Goal: Task Accomplishment & Management: Manage account settings

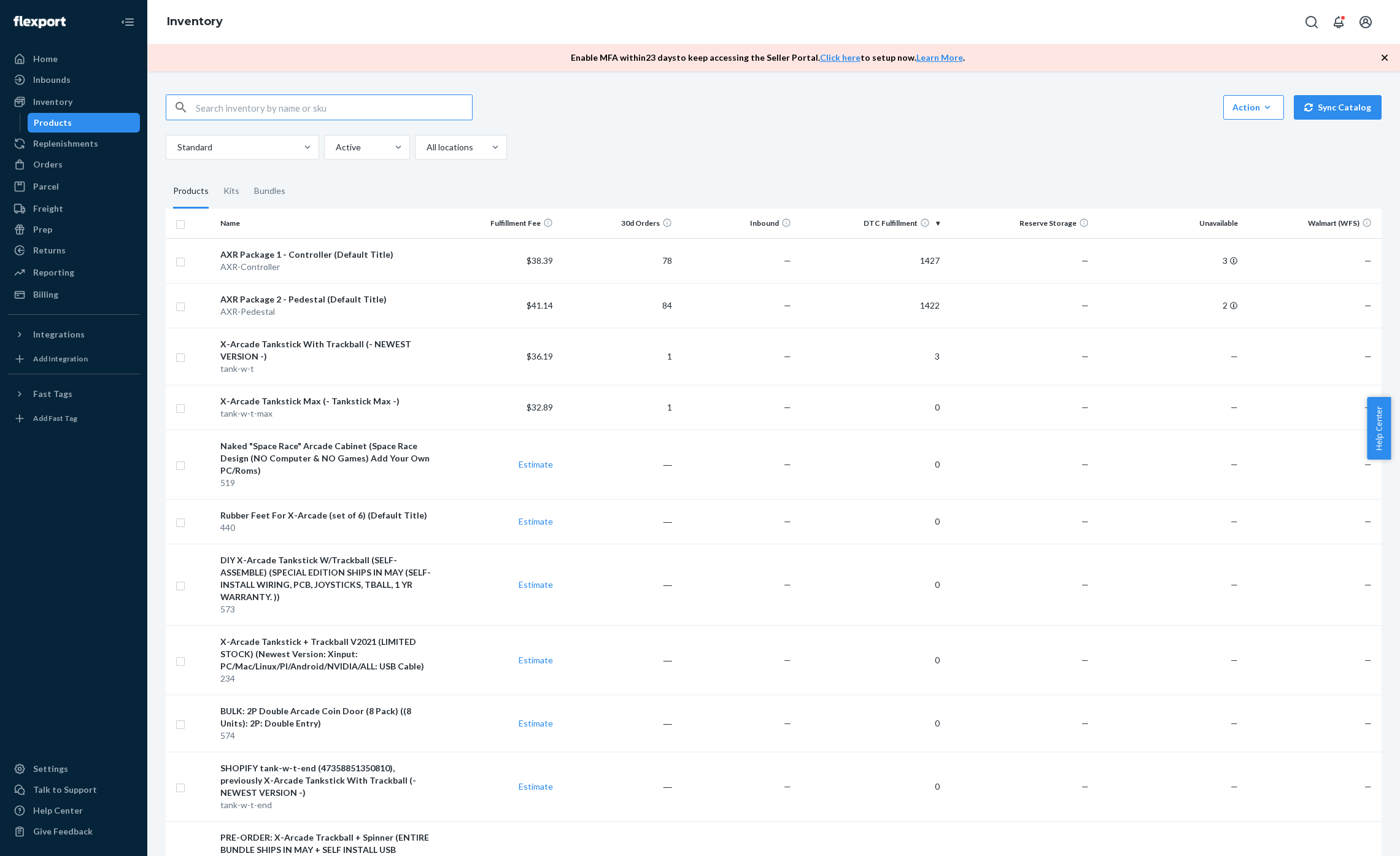
click at [466, 259] on td "$38.39" at bounding box center [498, 261] width 119 height 45
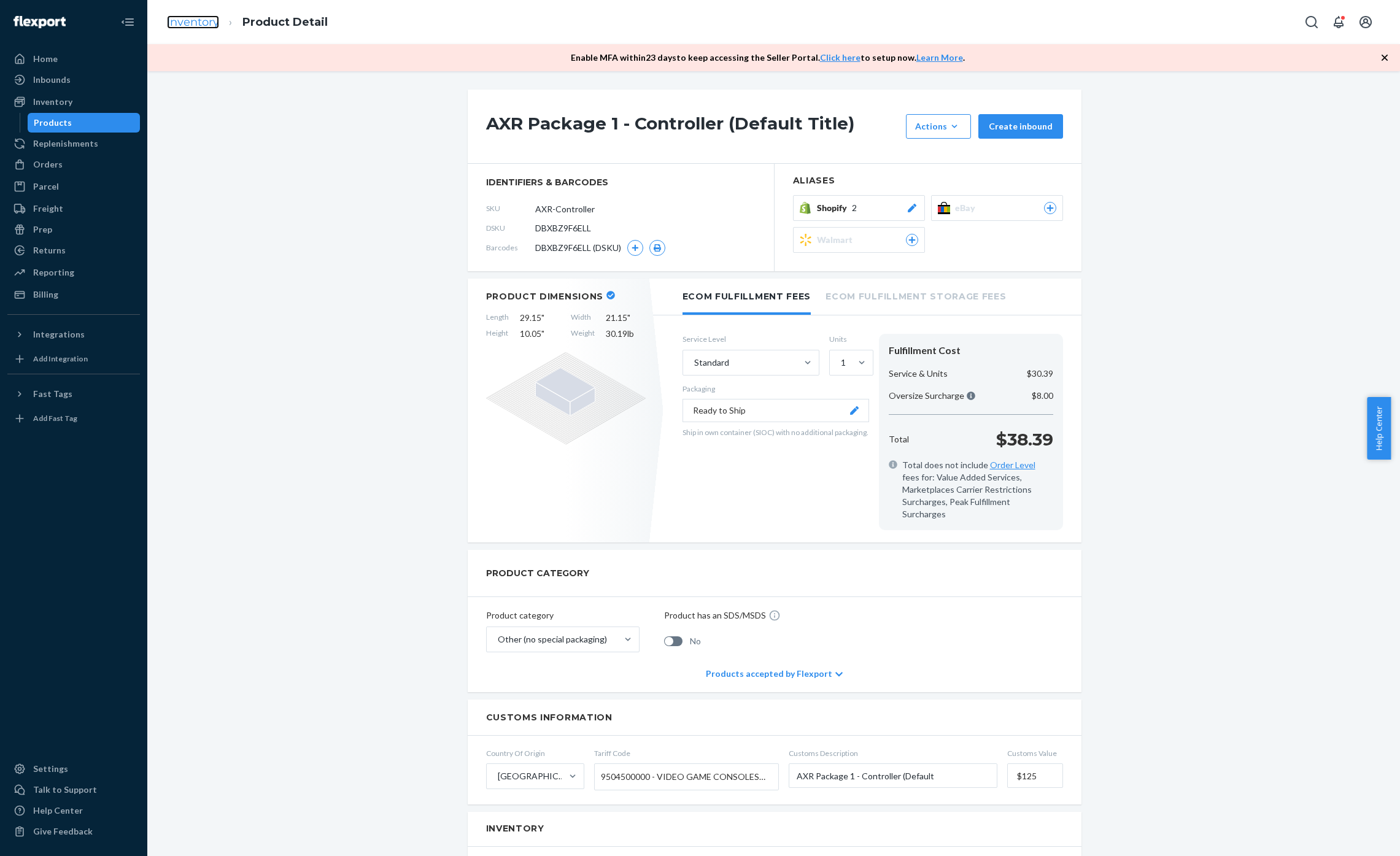
click at [193, 19] on link "Inventory" at bounding box center [193, 22] width 52 height 13
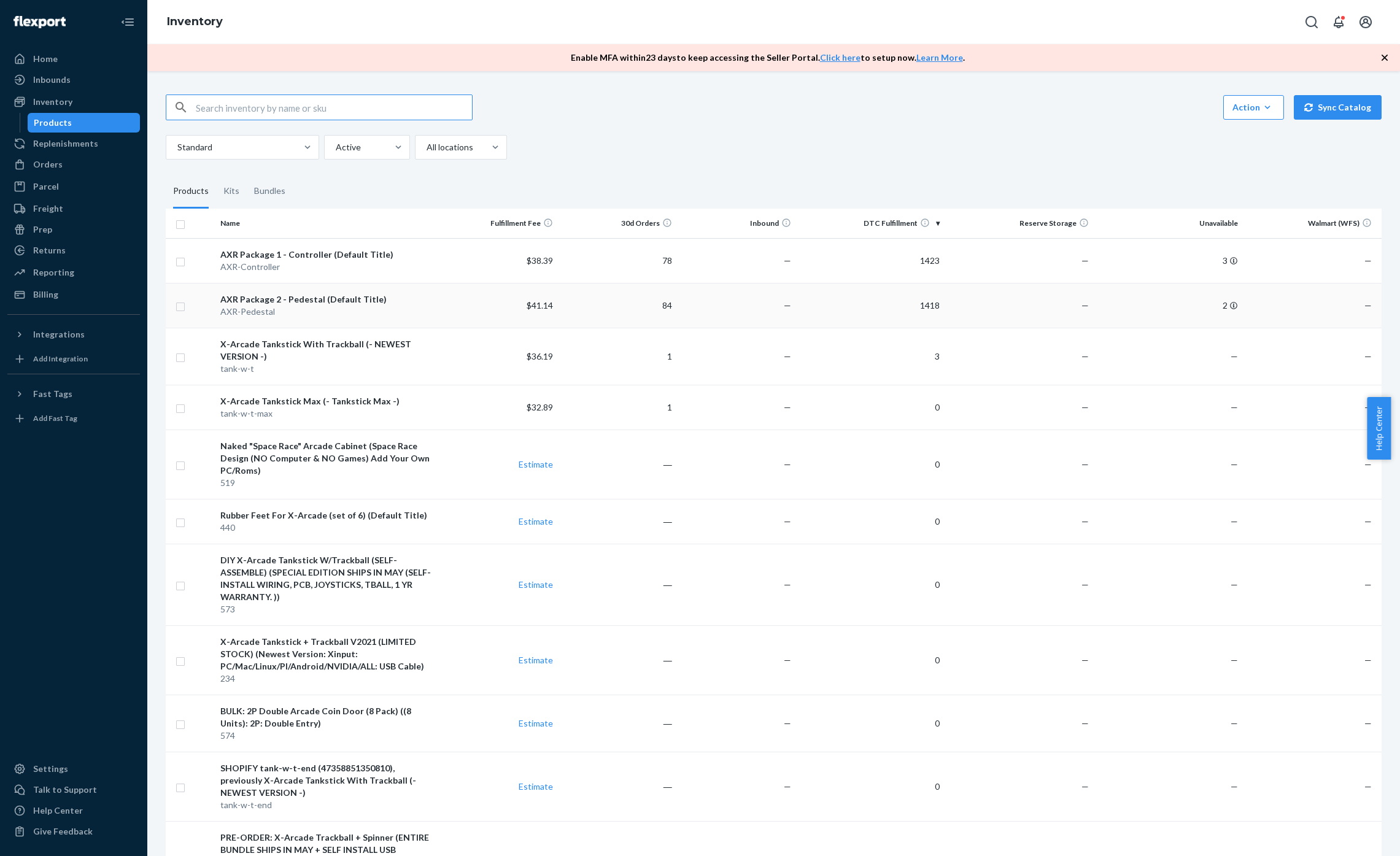
click at [417, 309] on div "AXR-Pedestal" at bounding box center [327, 311] width 213 height 12
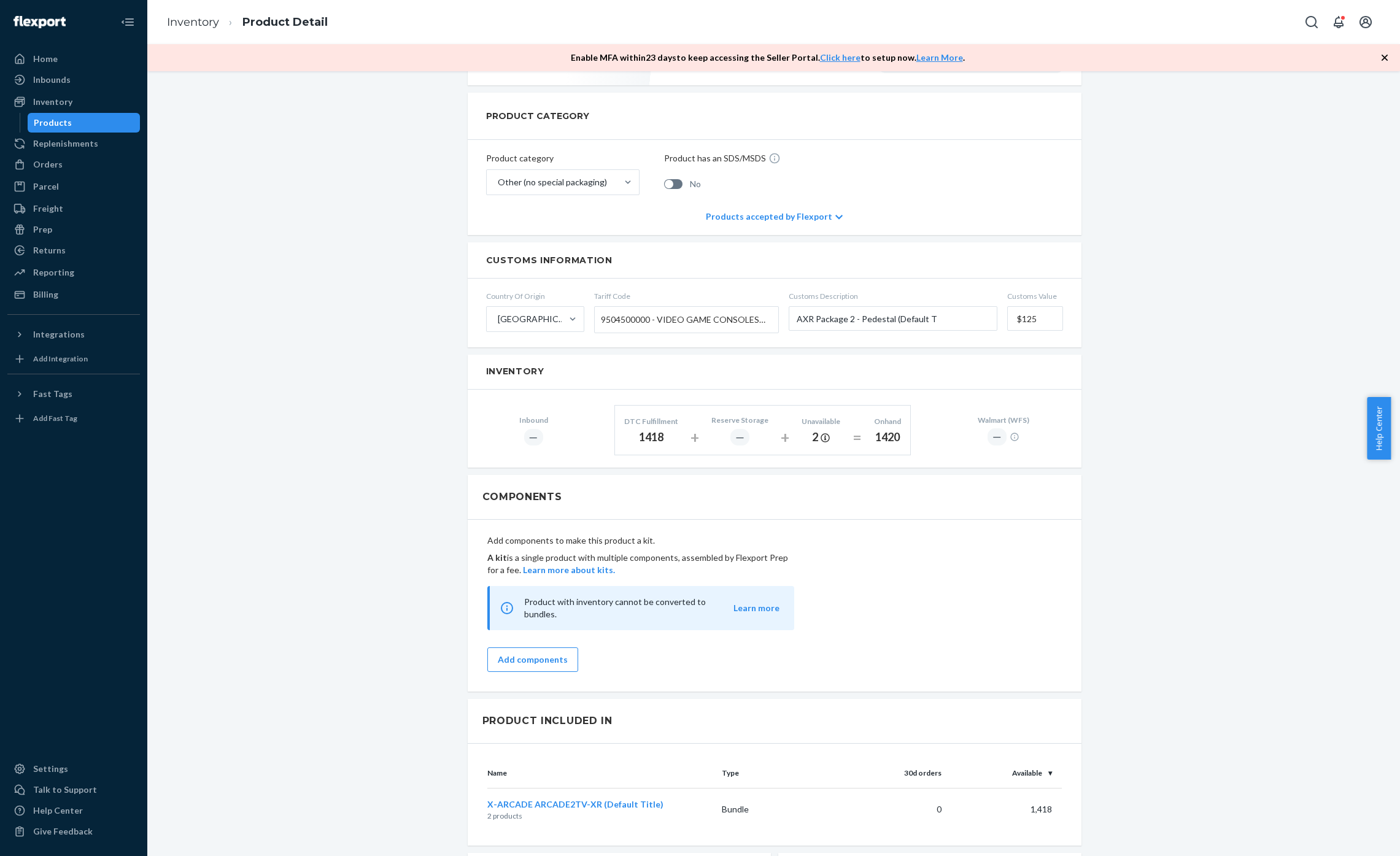
scroll to position [315, 0]
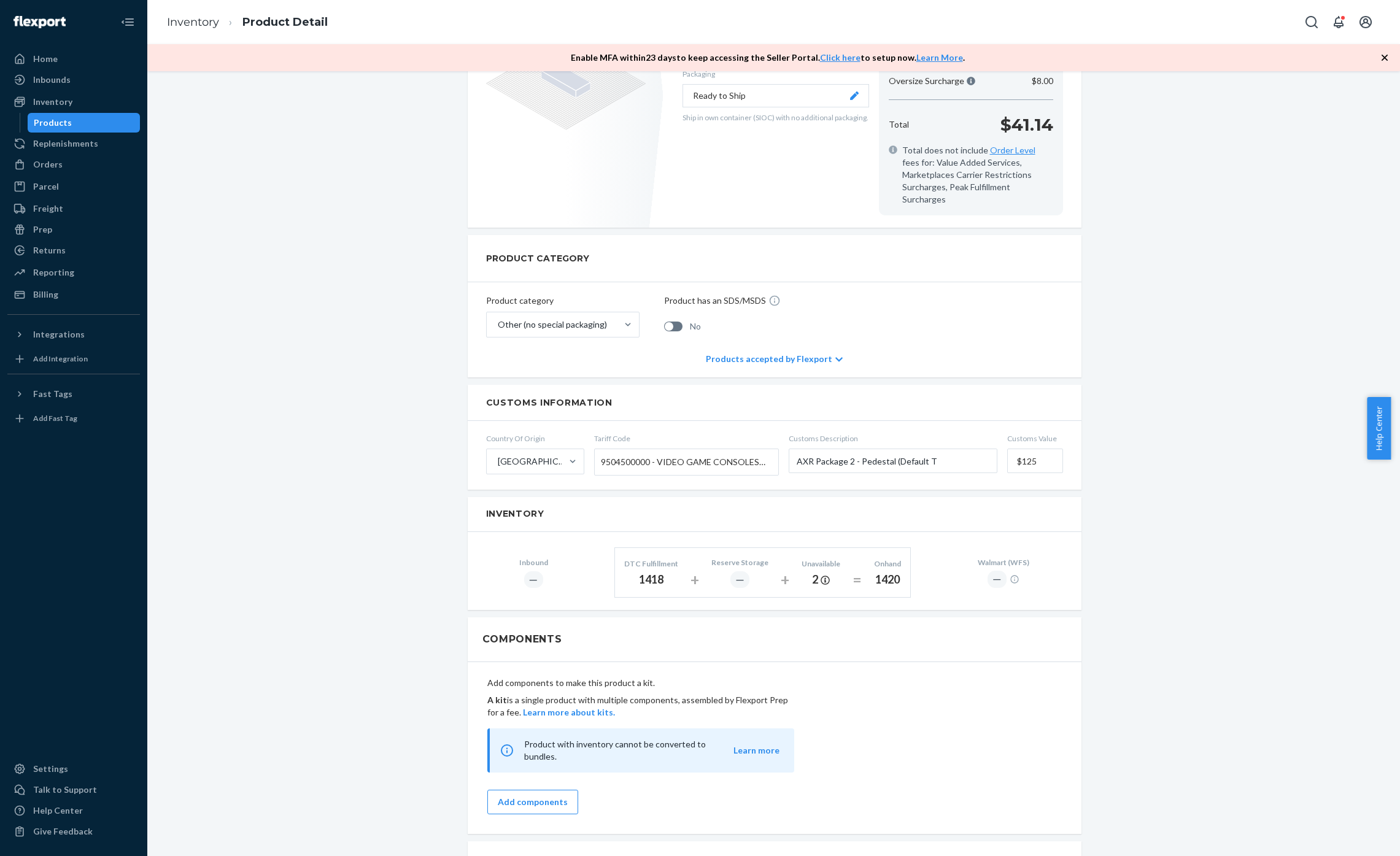
click at [817, 351] on div "Products accepted by Flexport" at bounding box center [774, 359] width 137 height 37
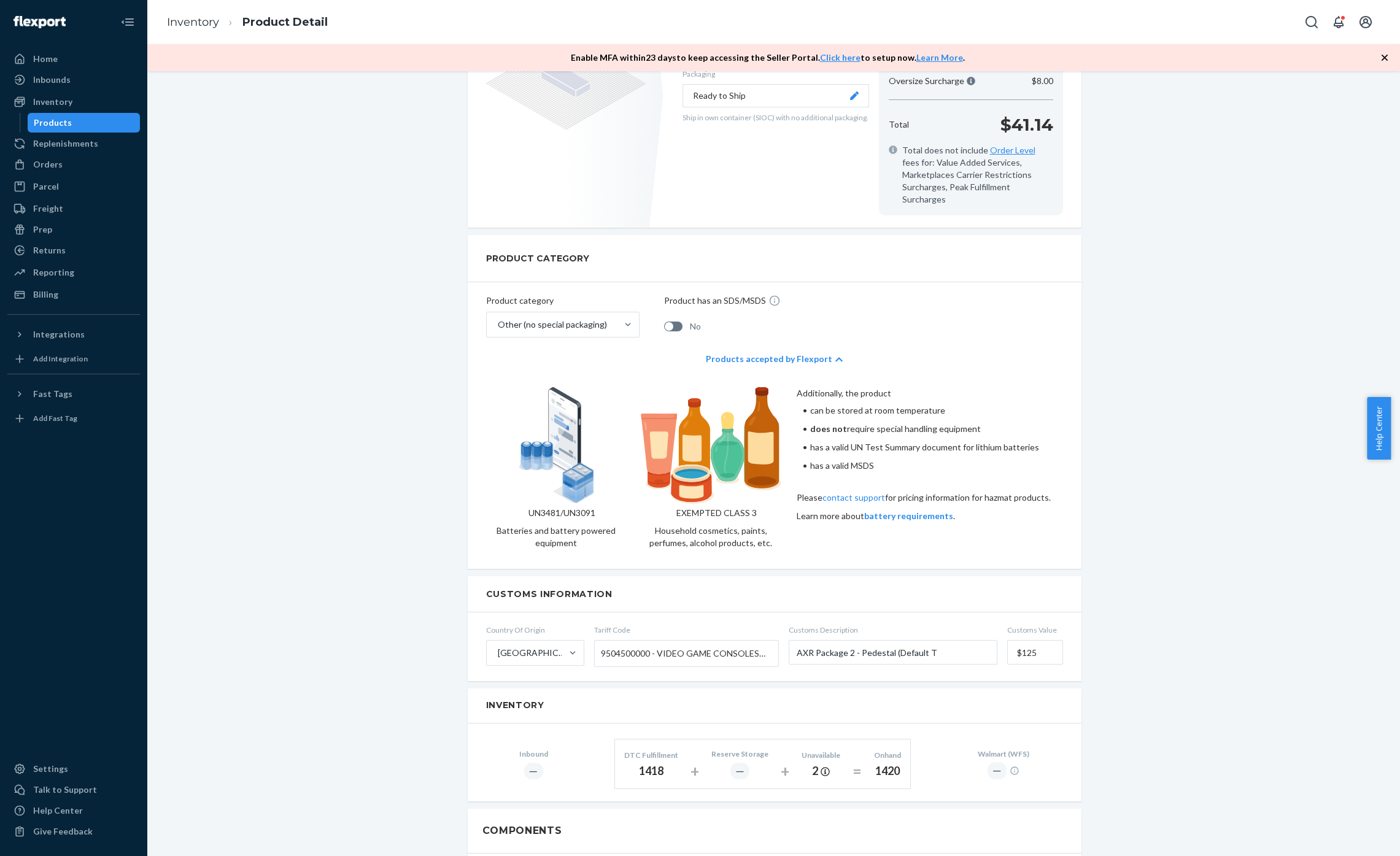
click at [818, 351] on div "Products accepted by Flexport" at bounding box center [774, 359] width 137 height 37
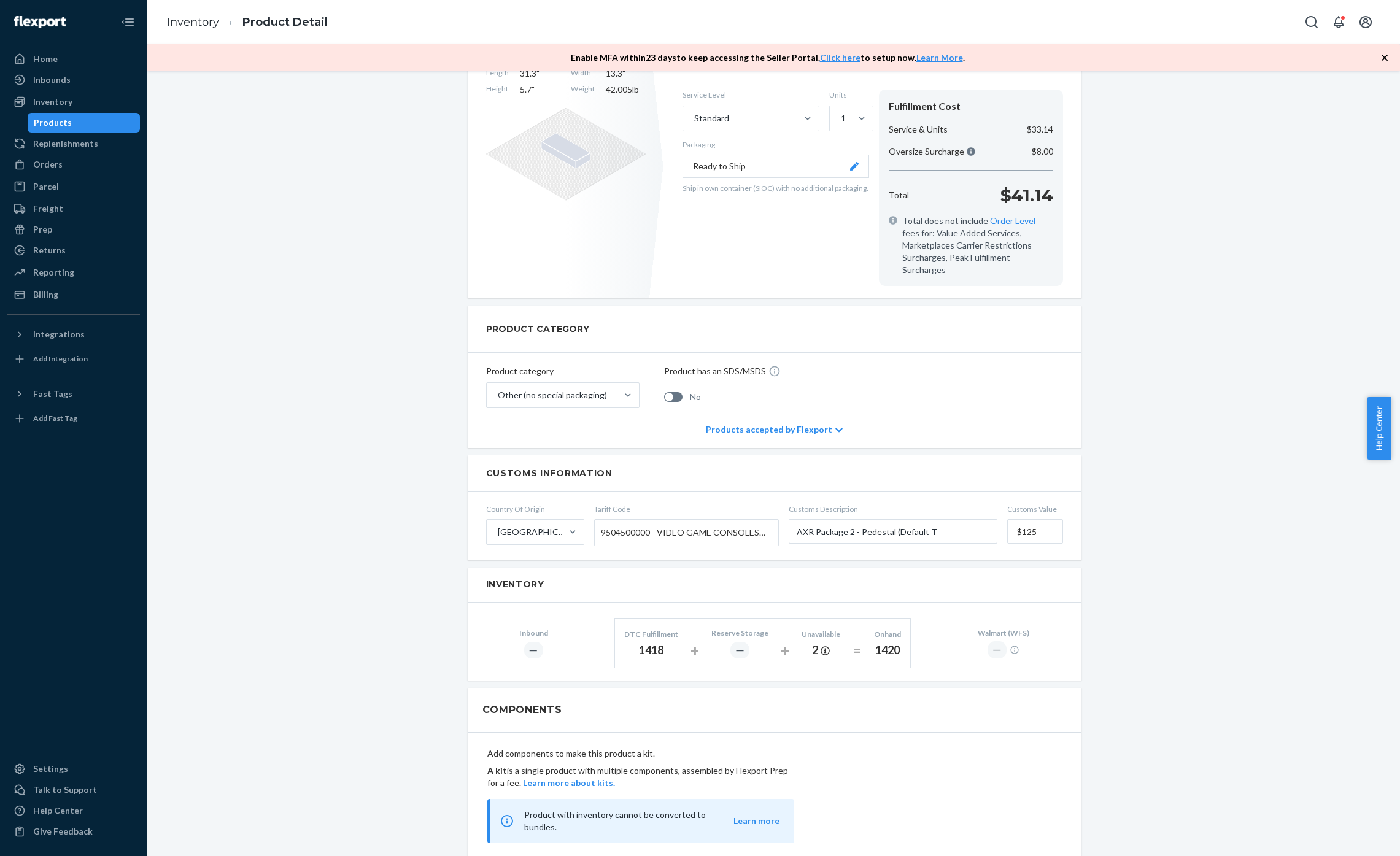
scroll to position [98, 0]
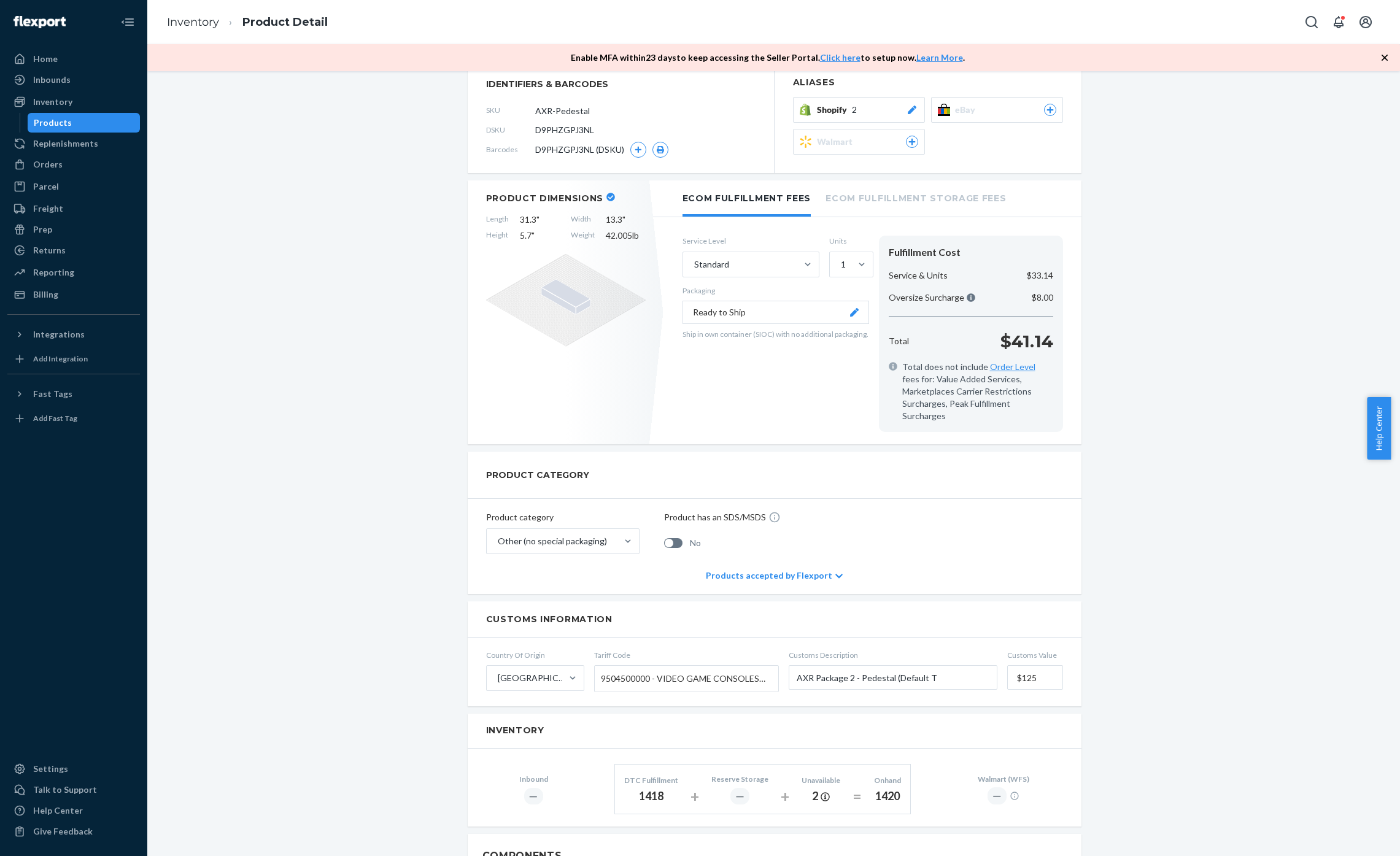
click at [896, 199] on li "Ecom Fulfillment Storage Fees" at bounding box center [916, 197] width 180 height 34
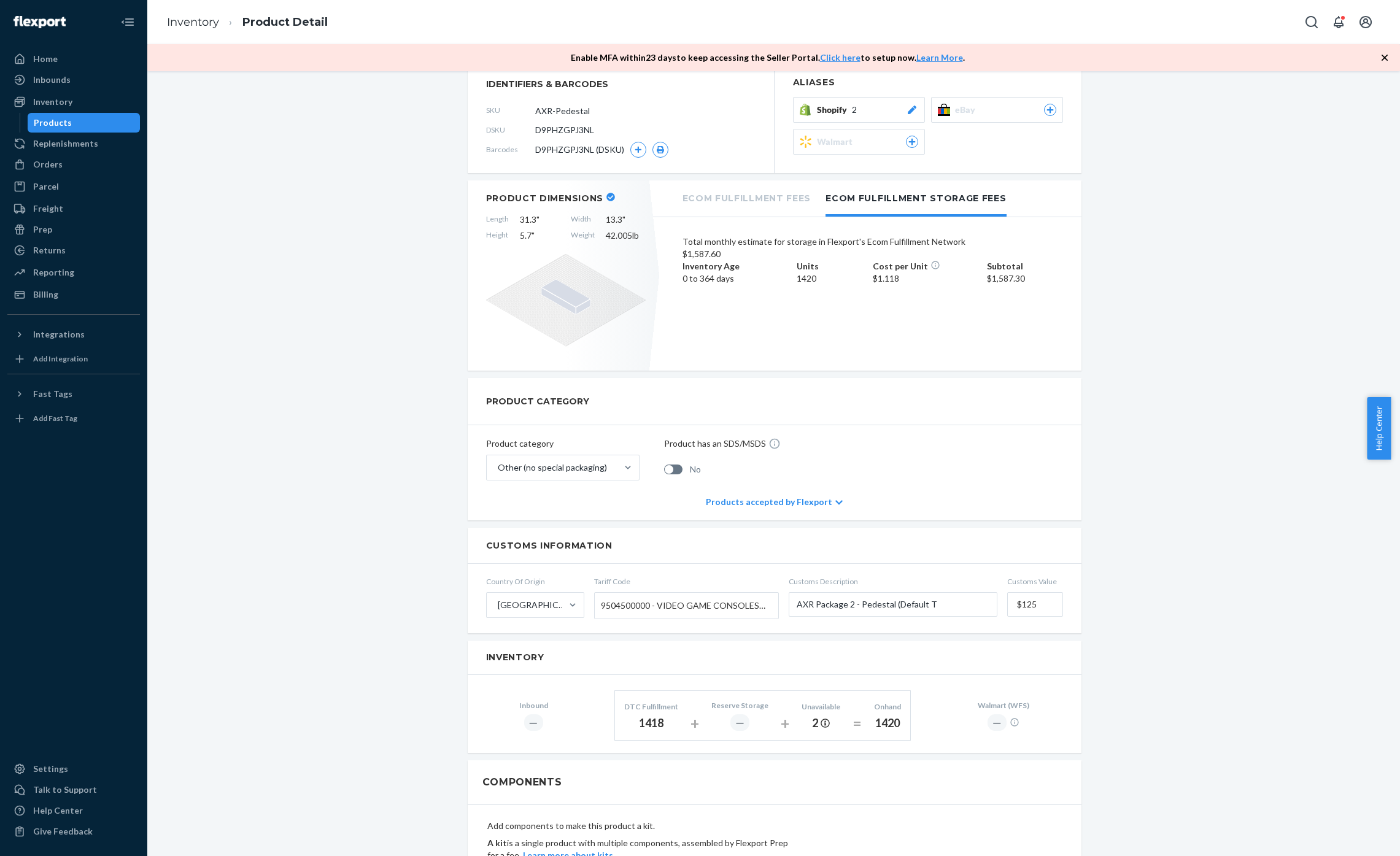
scroll to position [0, 0]
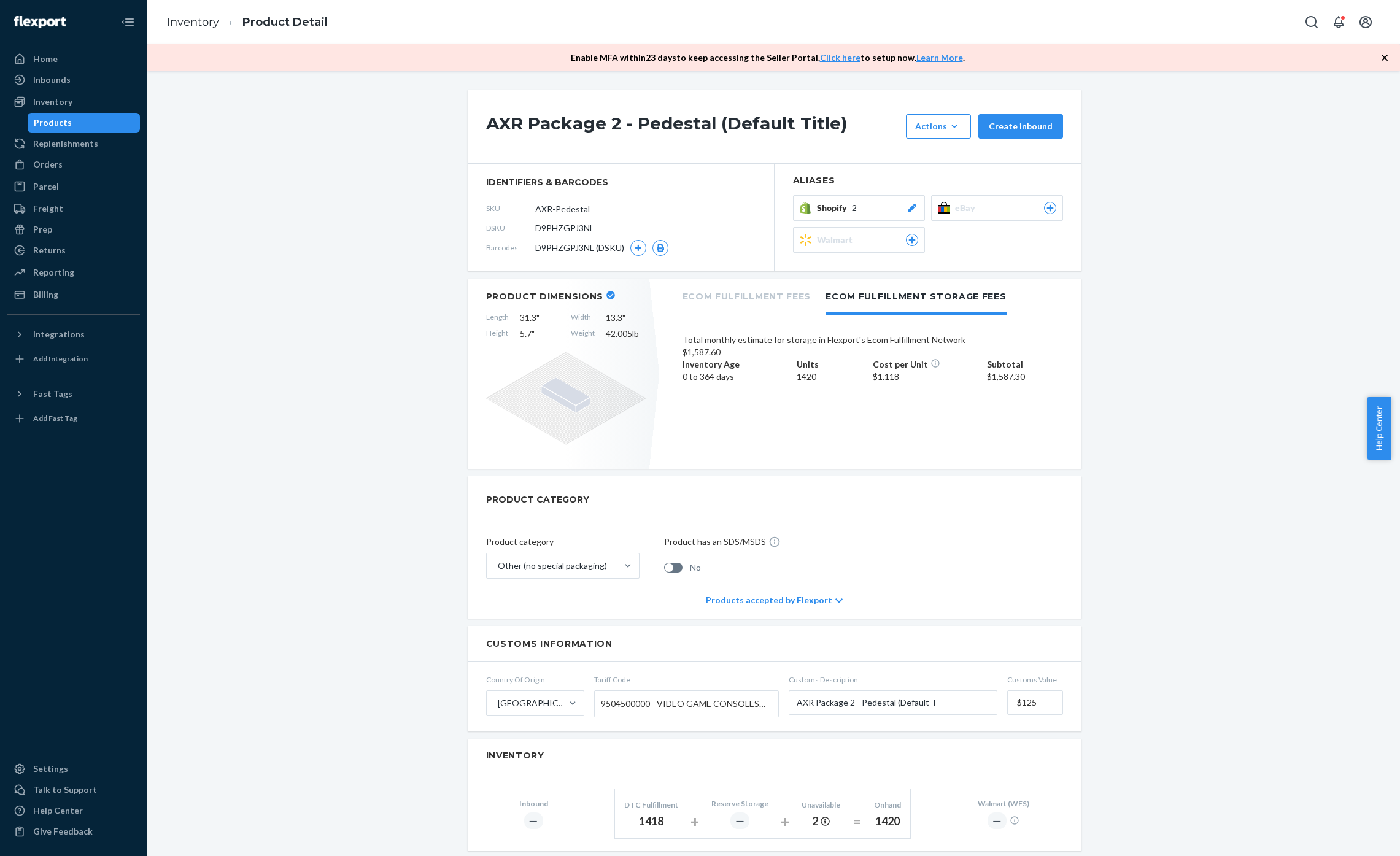
click at [274, 629] on div "AXR Package 2 - Pedestal (Default Title) Actions Add components Hide Request re…" at bounding box center [774, 834] width 1235 height 1490
click at [211, 20] on link "Inventory" at bounding box center [193, 22] width 52 height 13
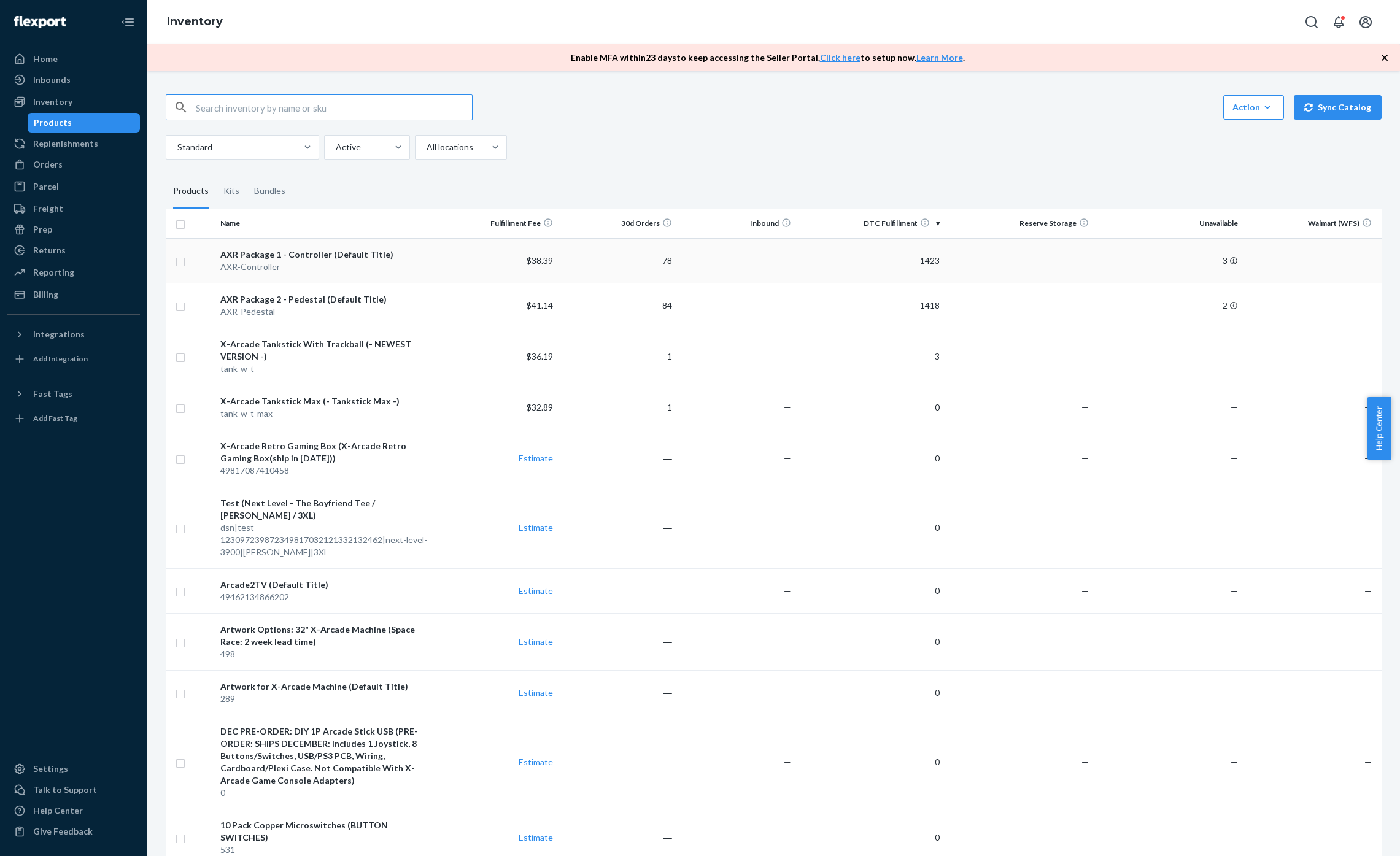
click at [180, 265] on input "checkbox" at bounding box center [180, 261] width 10 height 13
checkbox input "true"
click at [181, 309] on input "checkbox" at bounding box center [180, 305] width 10 height 13
checkbox input "true"
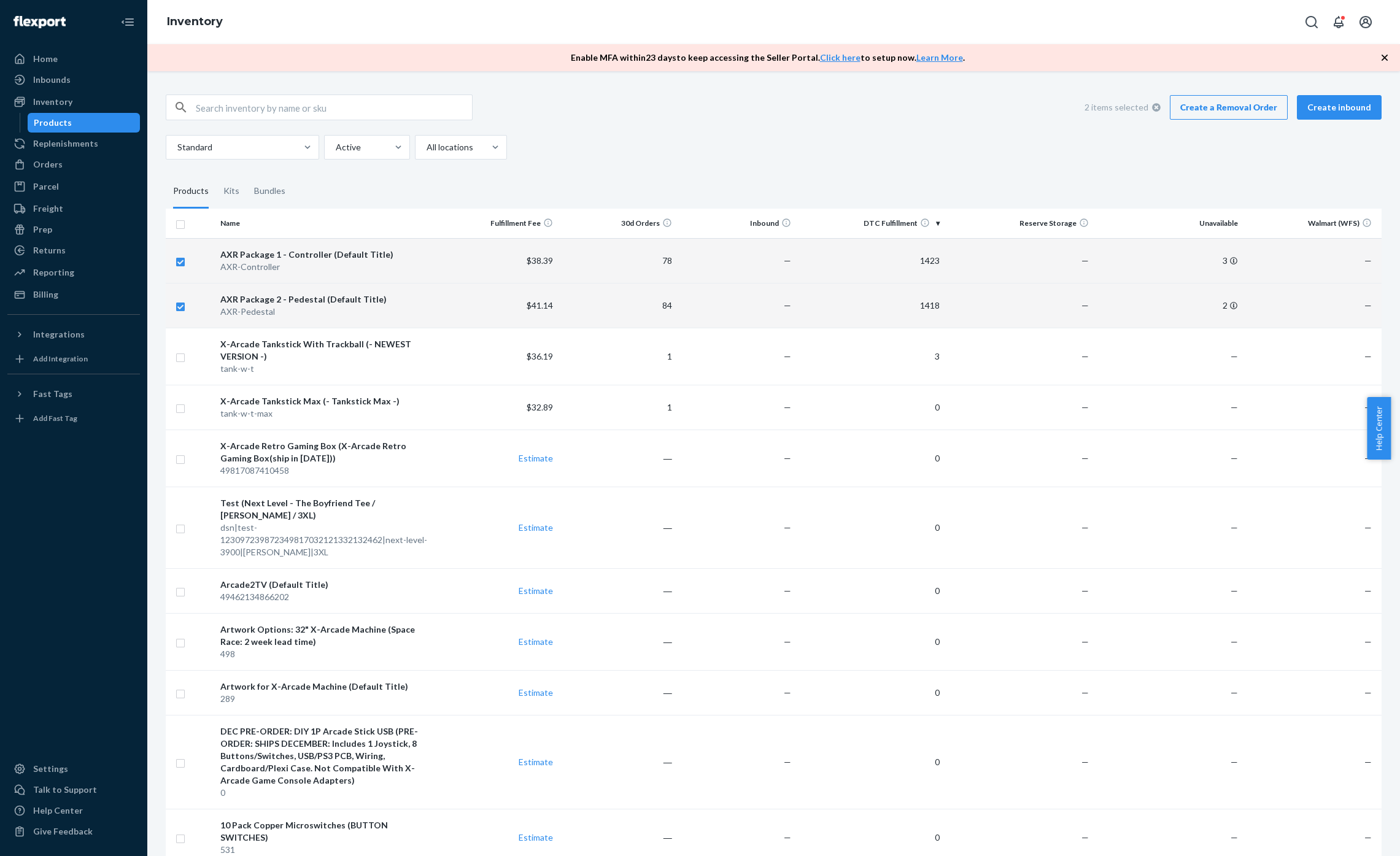
checkbox input "true"
click at [1250, 115] on link "Create a Removal Order" at bounding box center [1229, 107] width 118 height 24
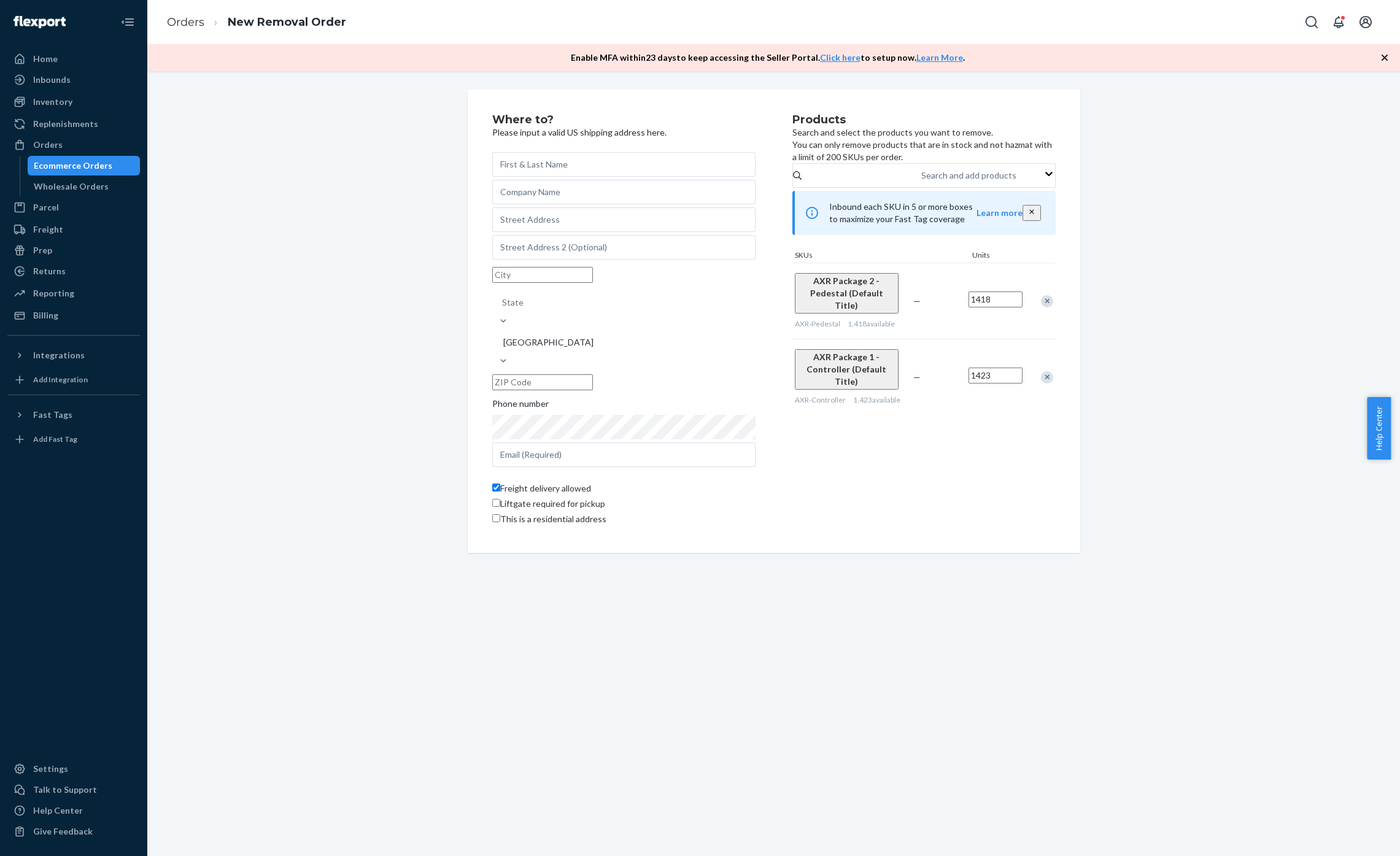
drag, startPoint x: 1001, startPoint y: 315, endPoint x: 970, endPoint y: 315, distance: 31.0
click at [970, 307] on input "1418" at bounding box center [996, 299] width 54 height 16
type input "1200"
click at [1006, 372] on input "1423" at bounding box center [996, 375] width 54 height 16
type input "1200"
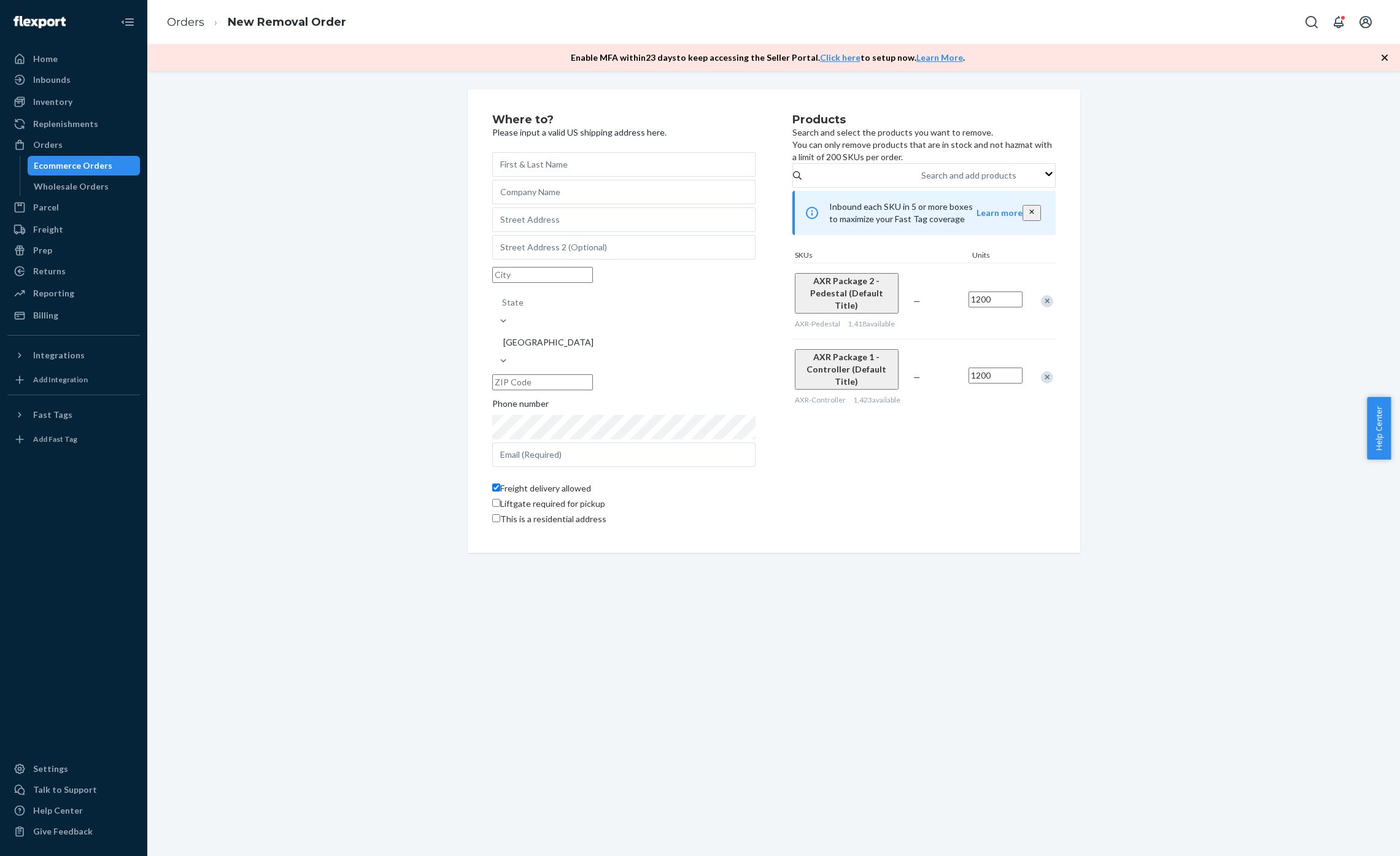
click at [678, 470] on div "Freight delivery allowed Liftgate required for pickup This is a residential add…" at bounding box center [624, 499] width 263 height 58
click at [982, 307] on input "1200" at bounding box center [996, 299] width 54 height 16
click at [985, 307] on input "1200" at bounding box center [996, 299] width 54 height 16
type input "1100"
click at [984, 371] on input "1200" at bounding box center [996, 375] width 54 height 16
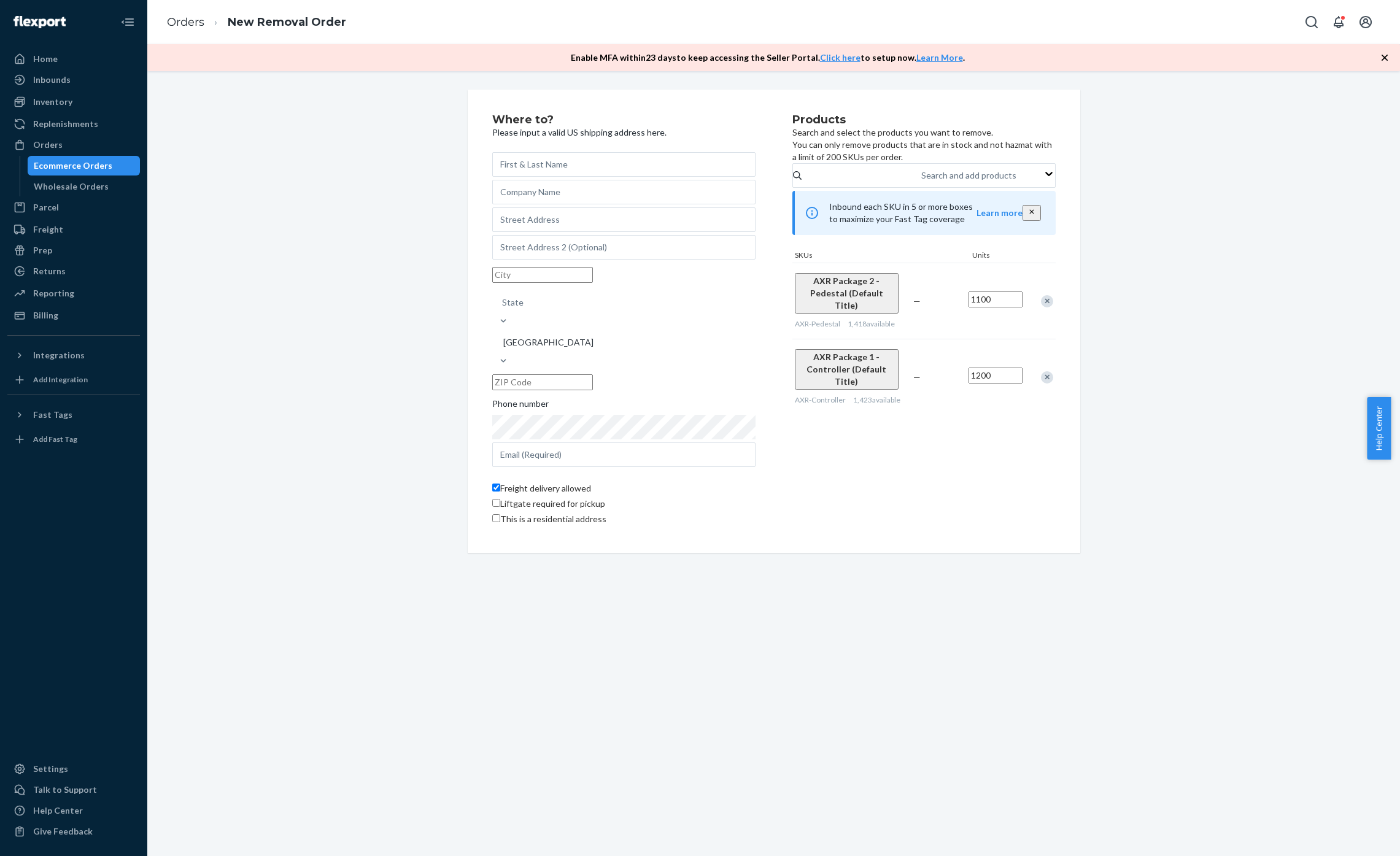
click at [985, 374] on input "1200" at bounding box center [996, 375] width 54 height 16
type input "1100"
click at [573, 172] on input "text" at bounding box center [624, 164] width 263 height 24
click at [63, 137] on div "Orders" at bounding box center [73, 144] width 130 height 17
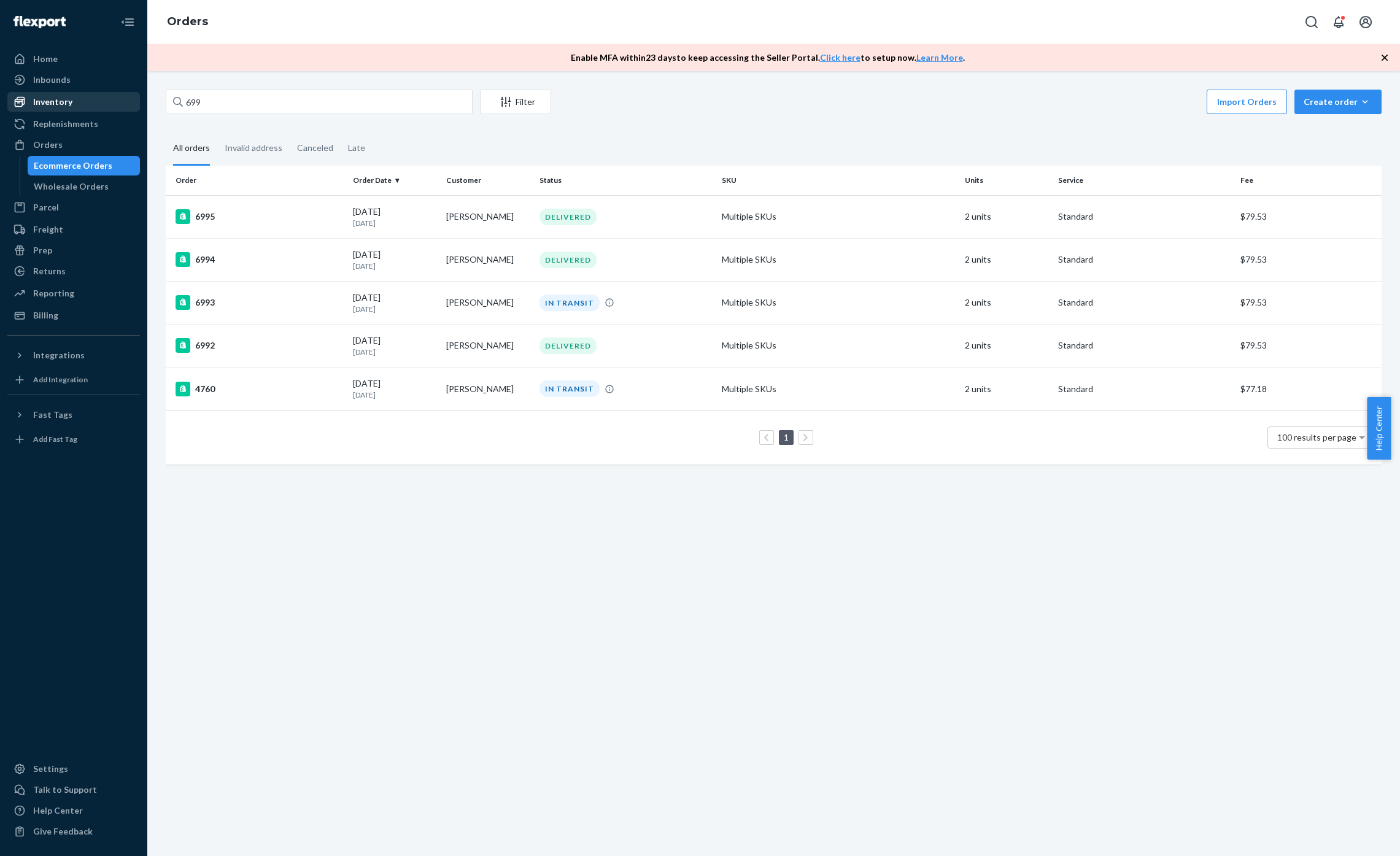
click at [82, 102] on div "Inventory" at bounding box center [73, 102] width 130 height 17
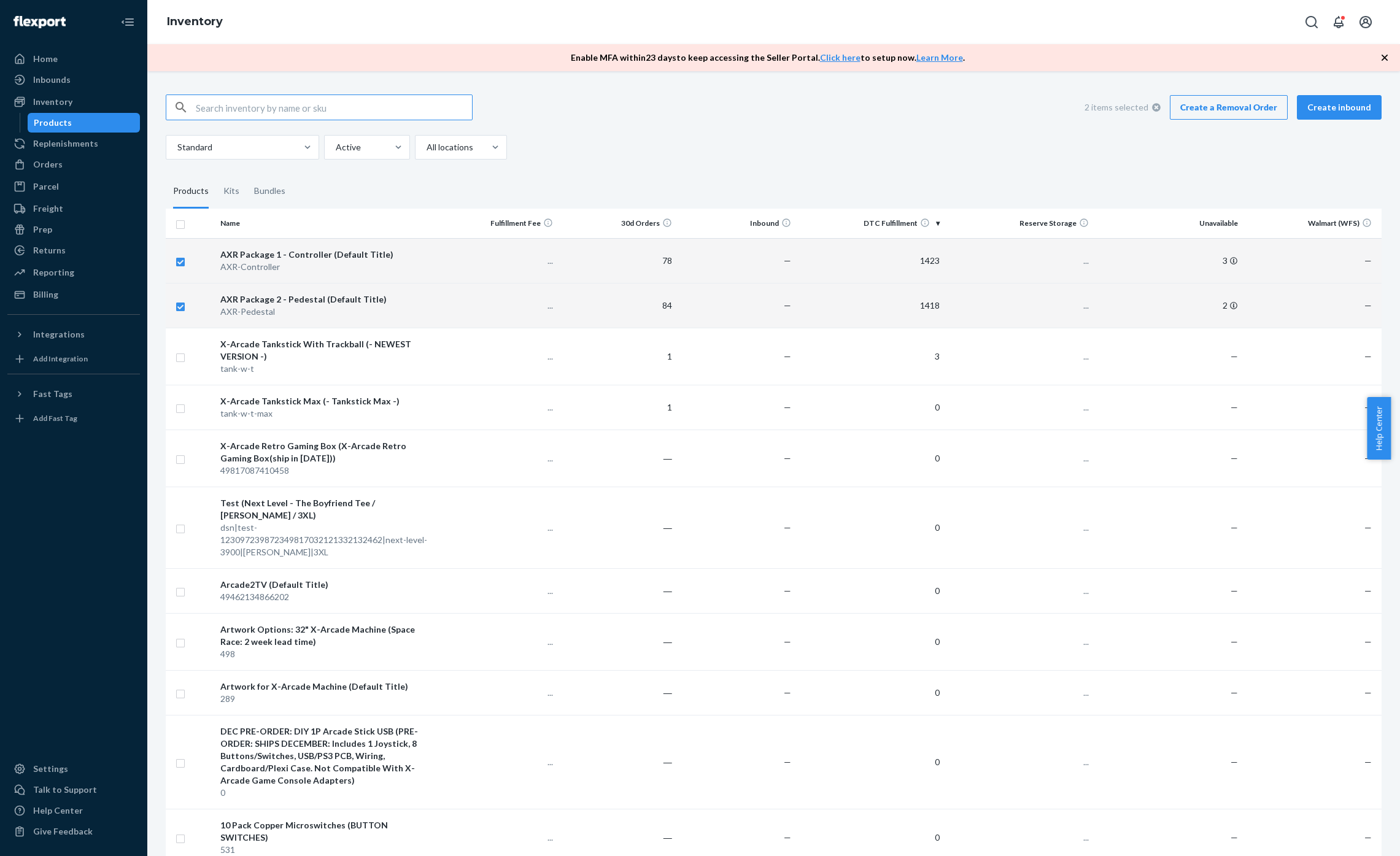
checkbox input "true"
click at [181, 265] on input "checkbox" at bounding box center [180, 261] width 10 height 13
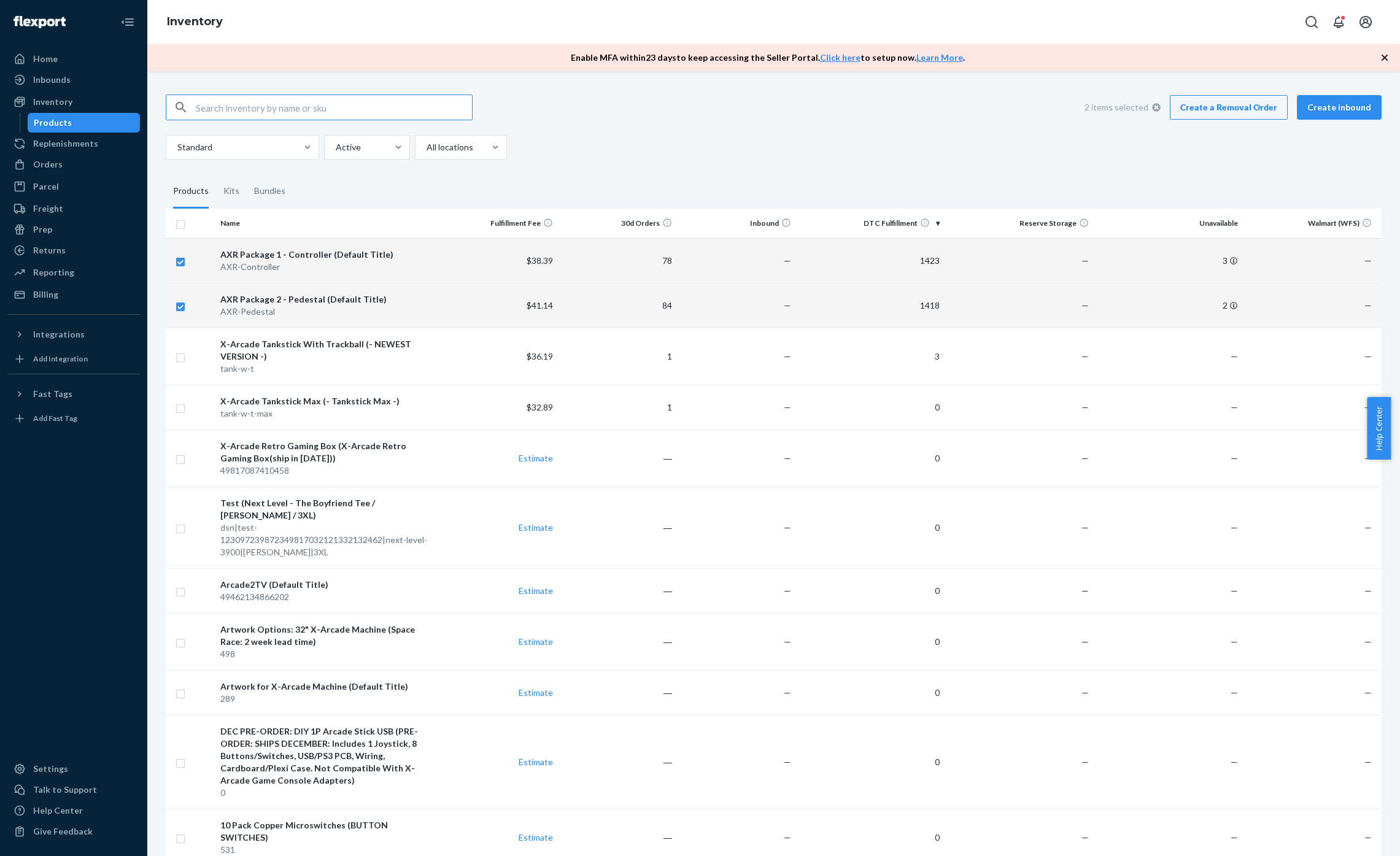
checkbox input "false"
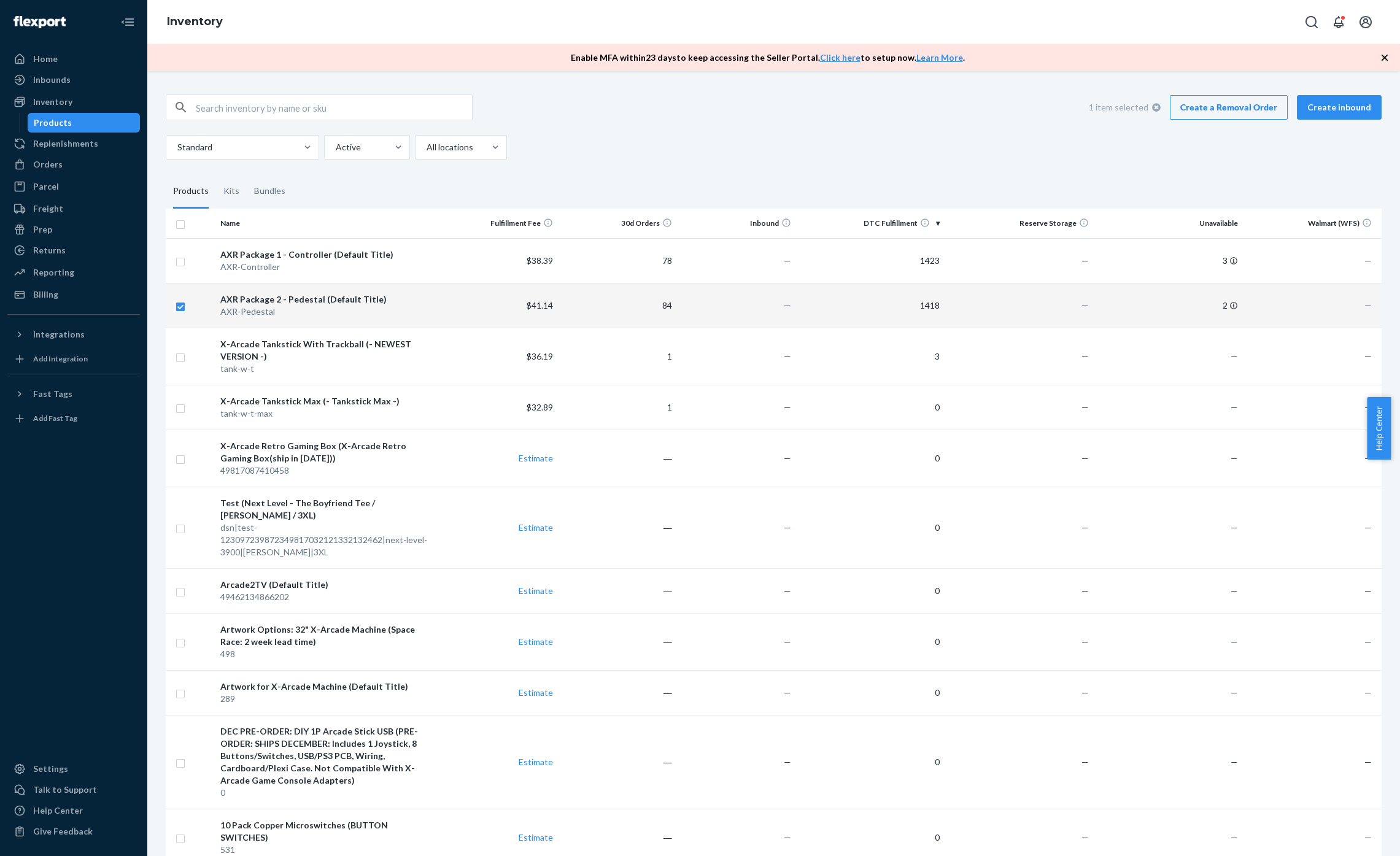
click at [181, 310] on input "checkbox" at bounding box center [180, 305] width 10 height 13
checkbox input "false"
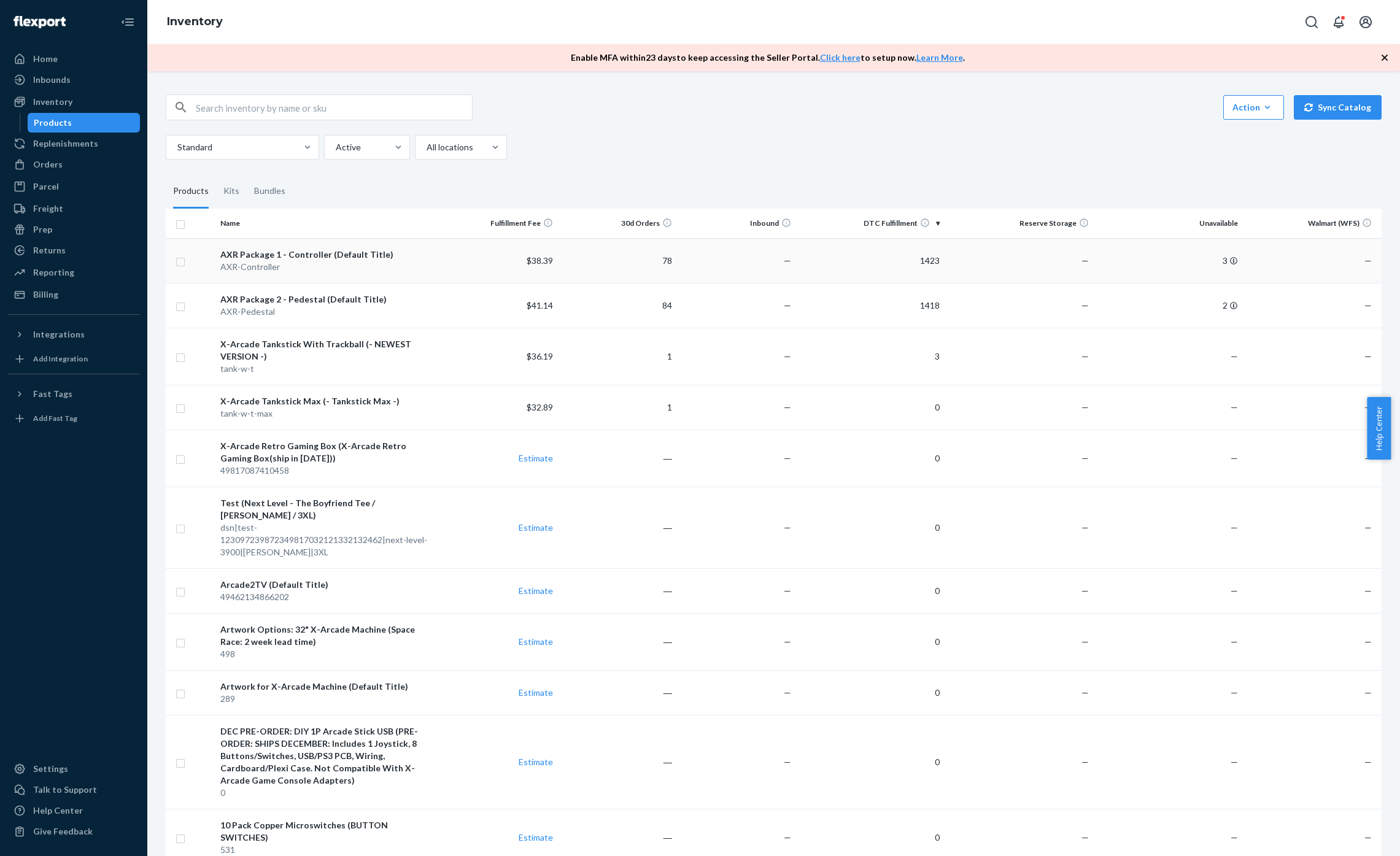
click at [477, 265] on td "$38.39" at bounding box center [498, 261] width 119 height 45
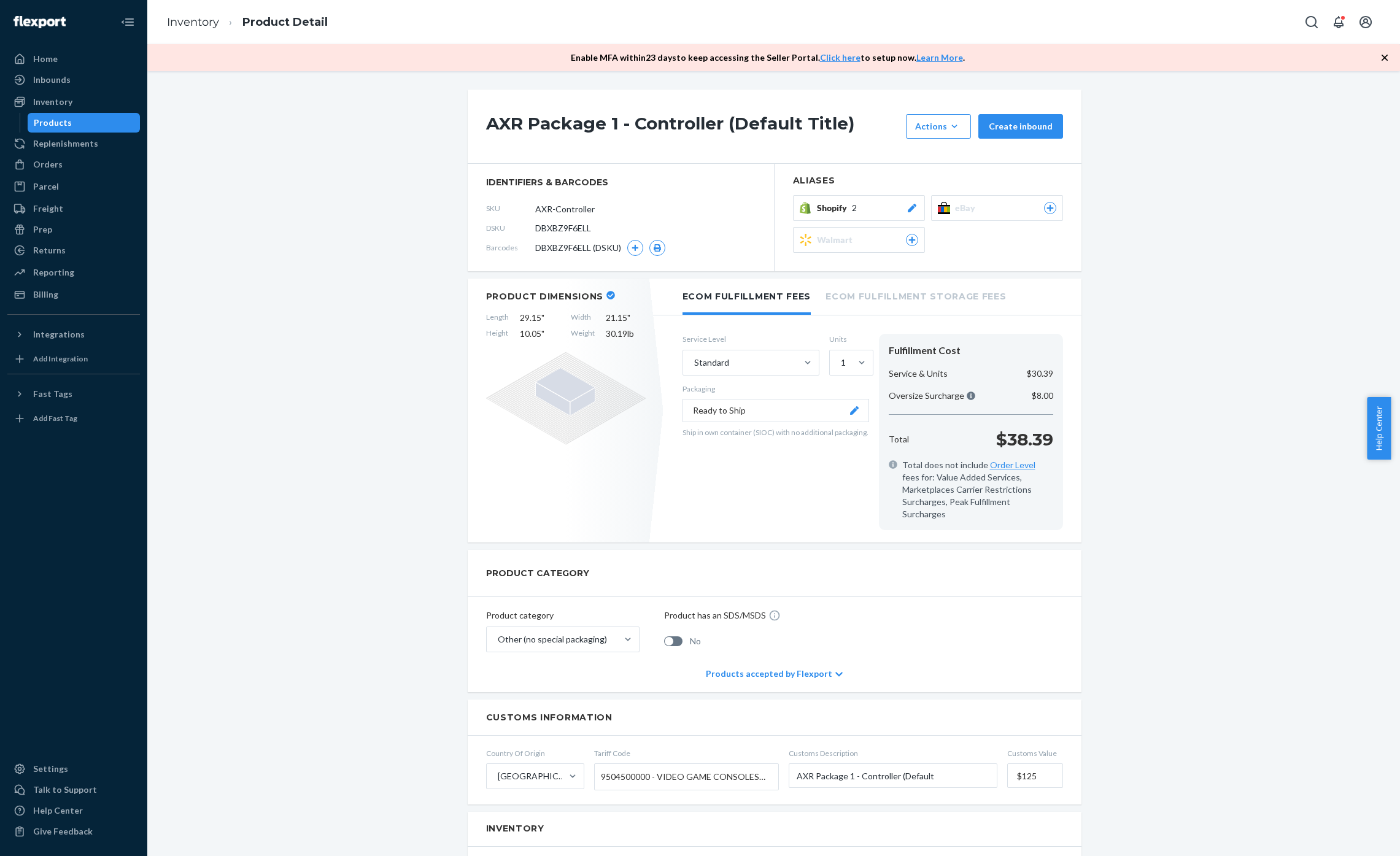
click at [883, 303] on li "Ecom Fulfillment Storage Fees" at bounding box center [916, 295] width 180 height 34
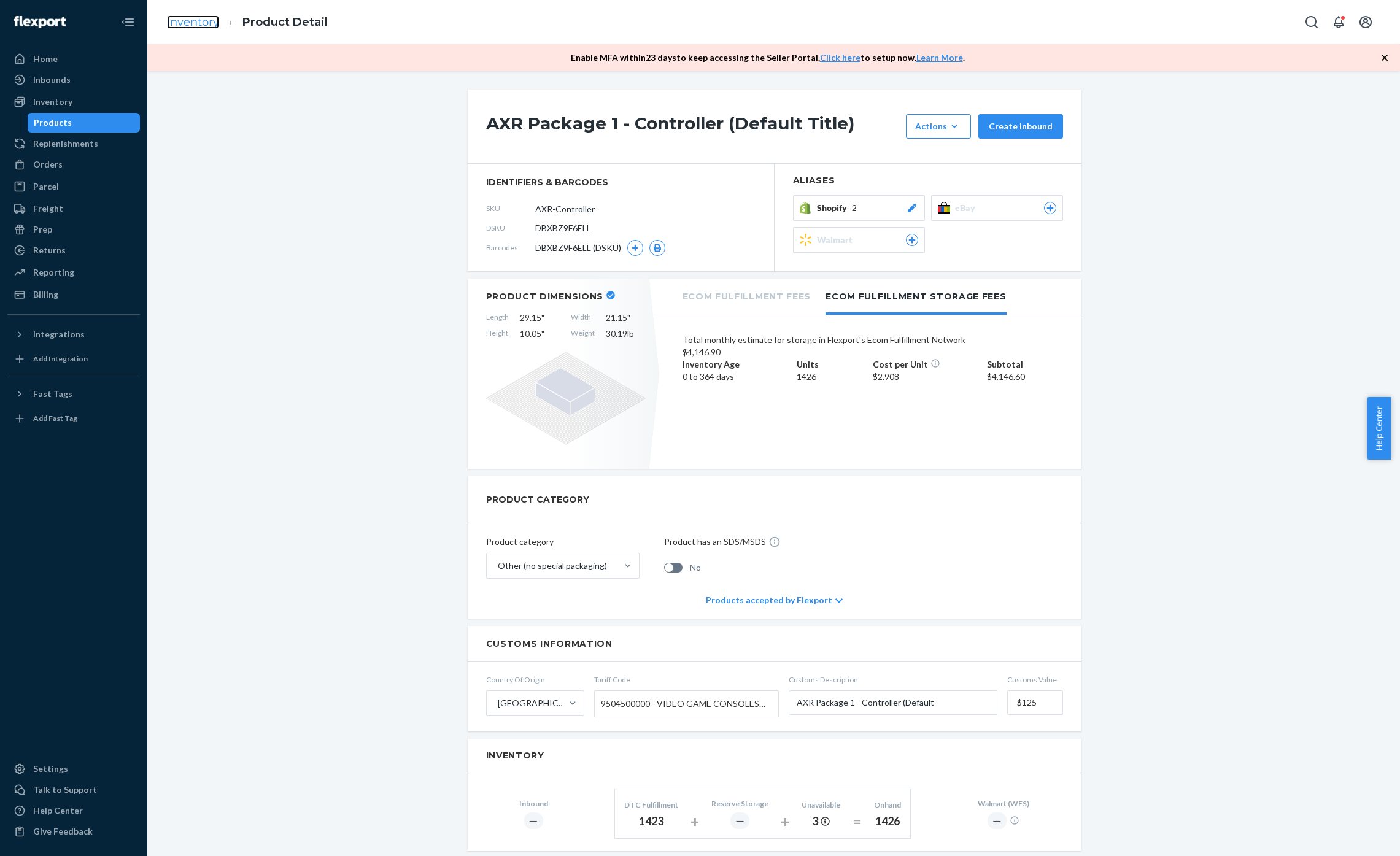
click at [185, 17] on link "Inventory" at bounding box center [193, 22] width 52 height 13
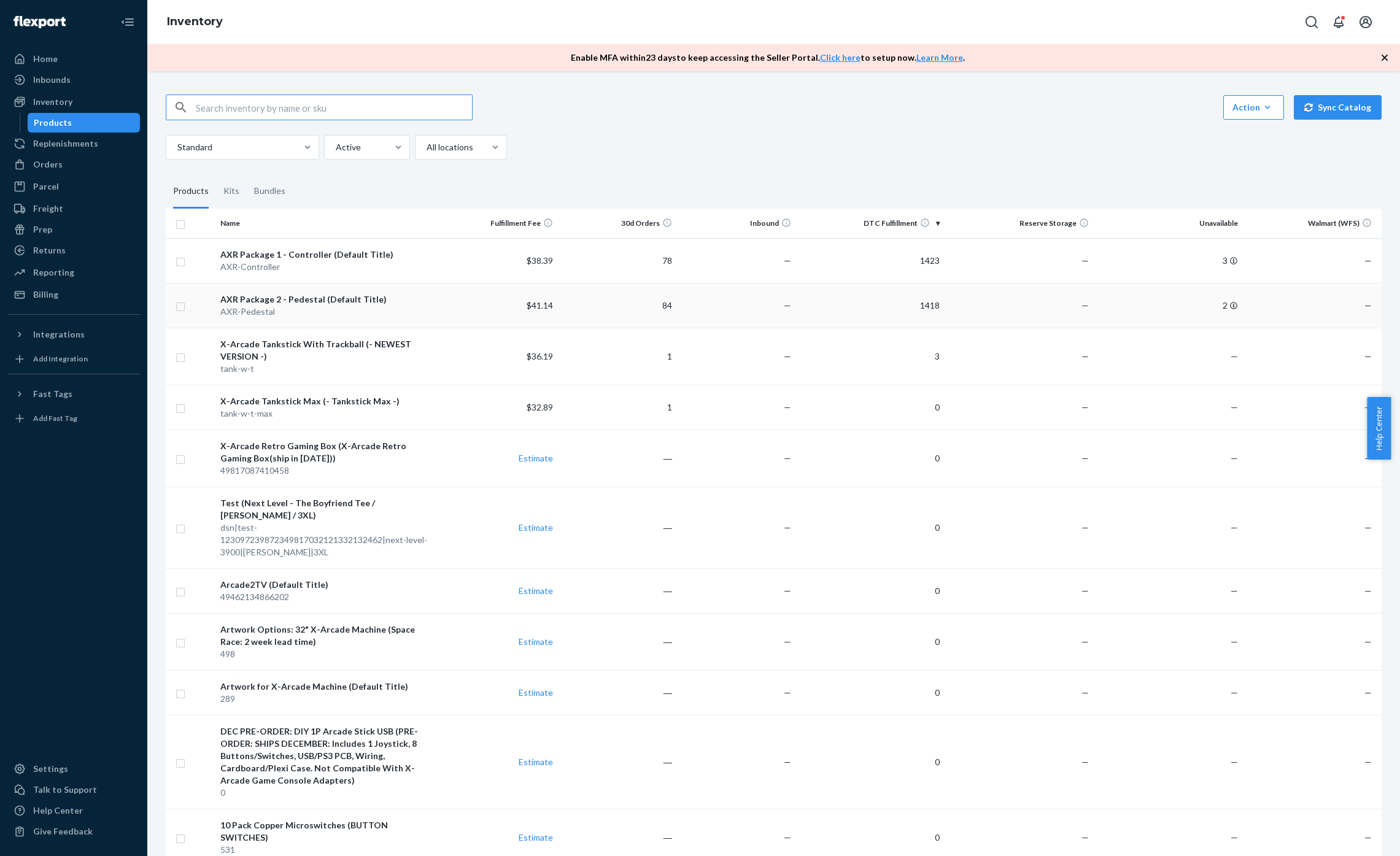
click at [369, 307] on div "AXR-Pedestal" at bounding box center [327, 311] width 213 height 12
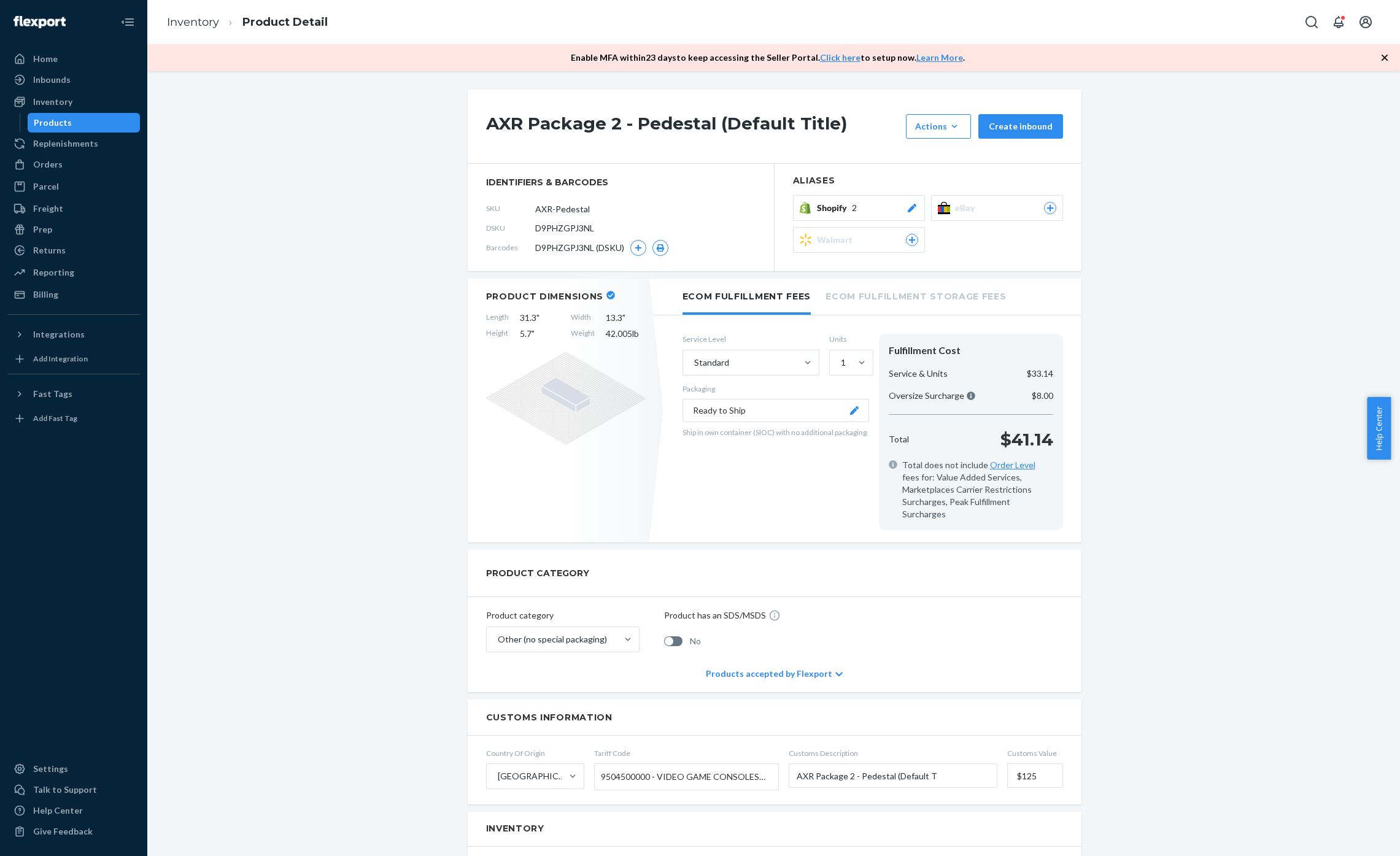
click at [864, 305] on li "Ecom Fulfillment Storage Fees" at bounding box center [916, 295] width 180 height 34
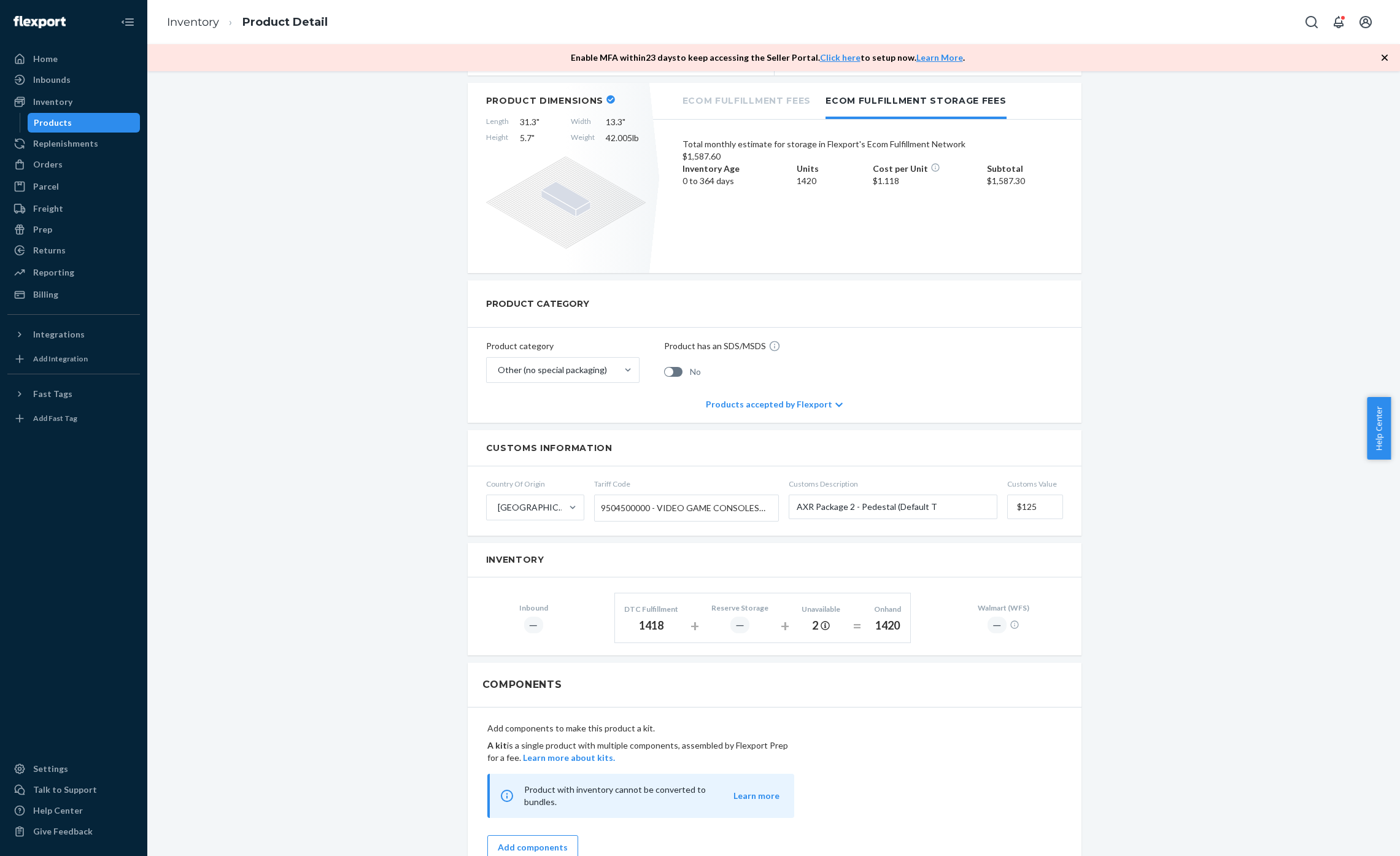
scroll to position [393, 0]
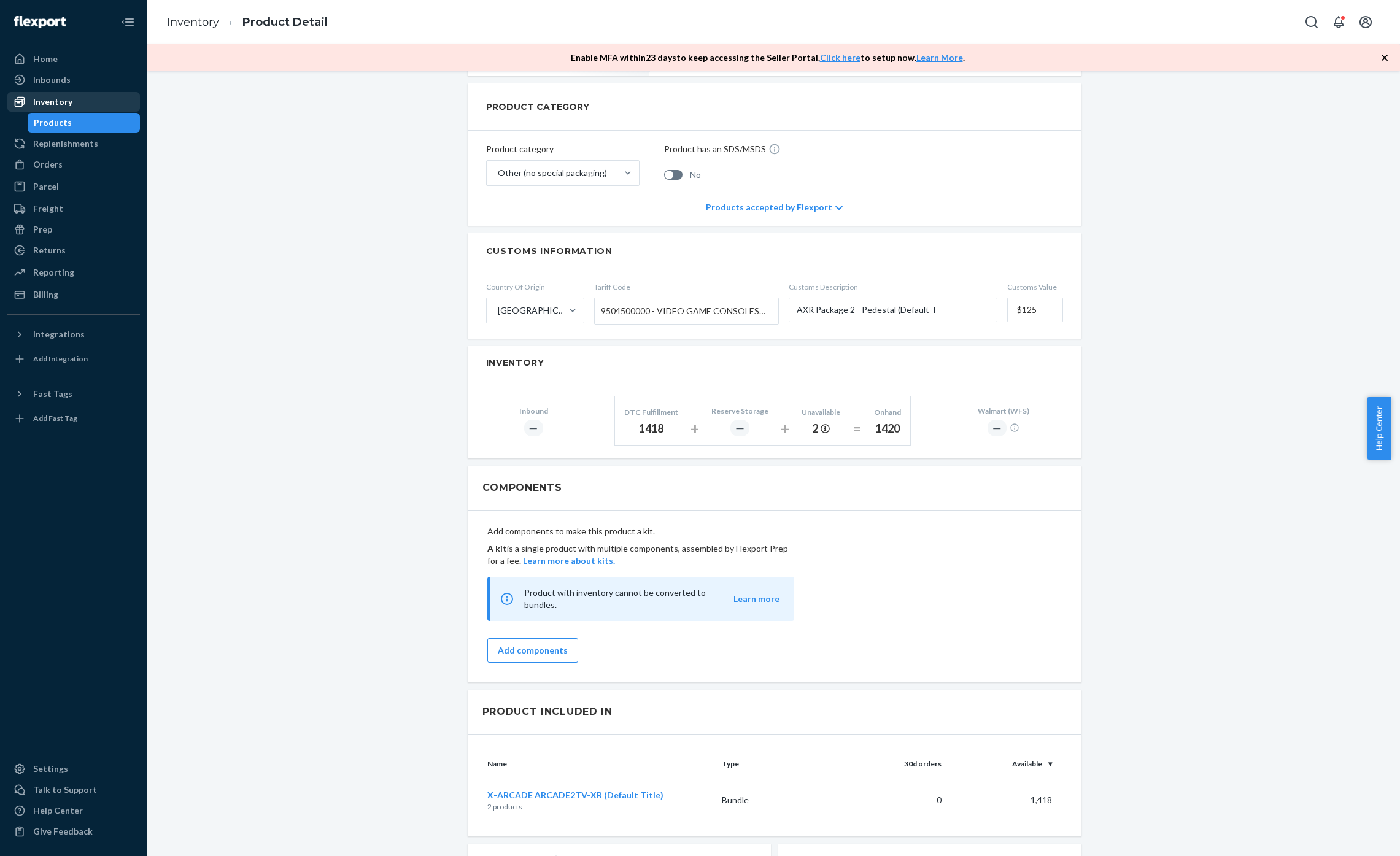
click at [59, 105] on div "Inventory" at bounding box center [52, 102] width 39 height 12
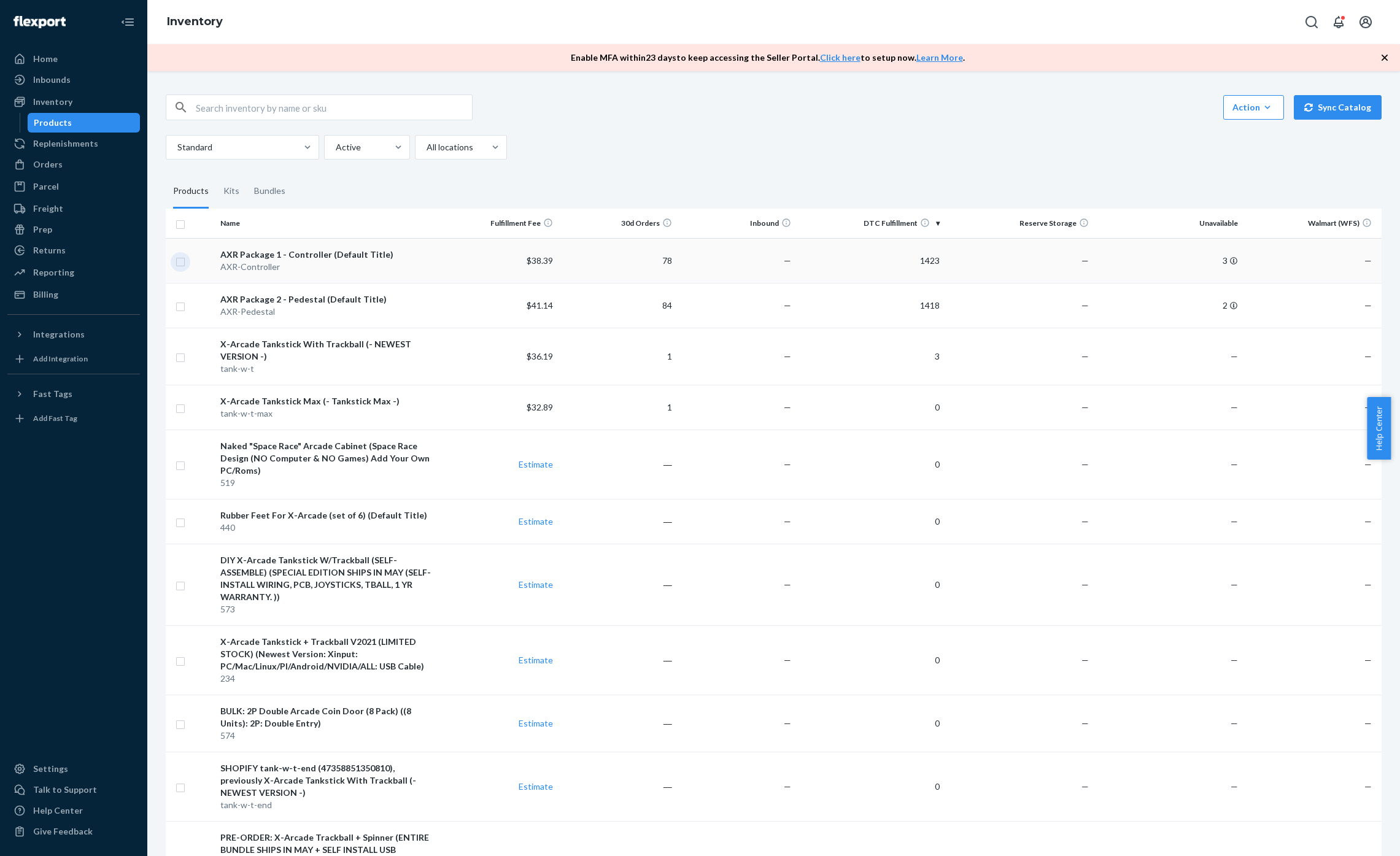
click at [177, 262] on input "checkbox" at bounding box center [180, 261] width 10 height 13
checkbox input "true"
click at [183, 308] on input "checkbox" at bounding box center [180, 305] width 10 height 13
checkbox input "true"
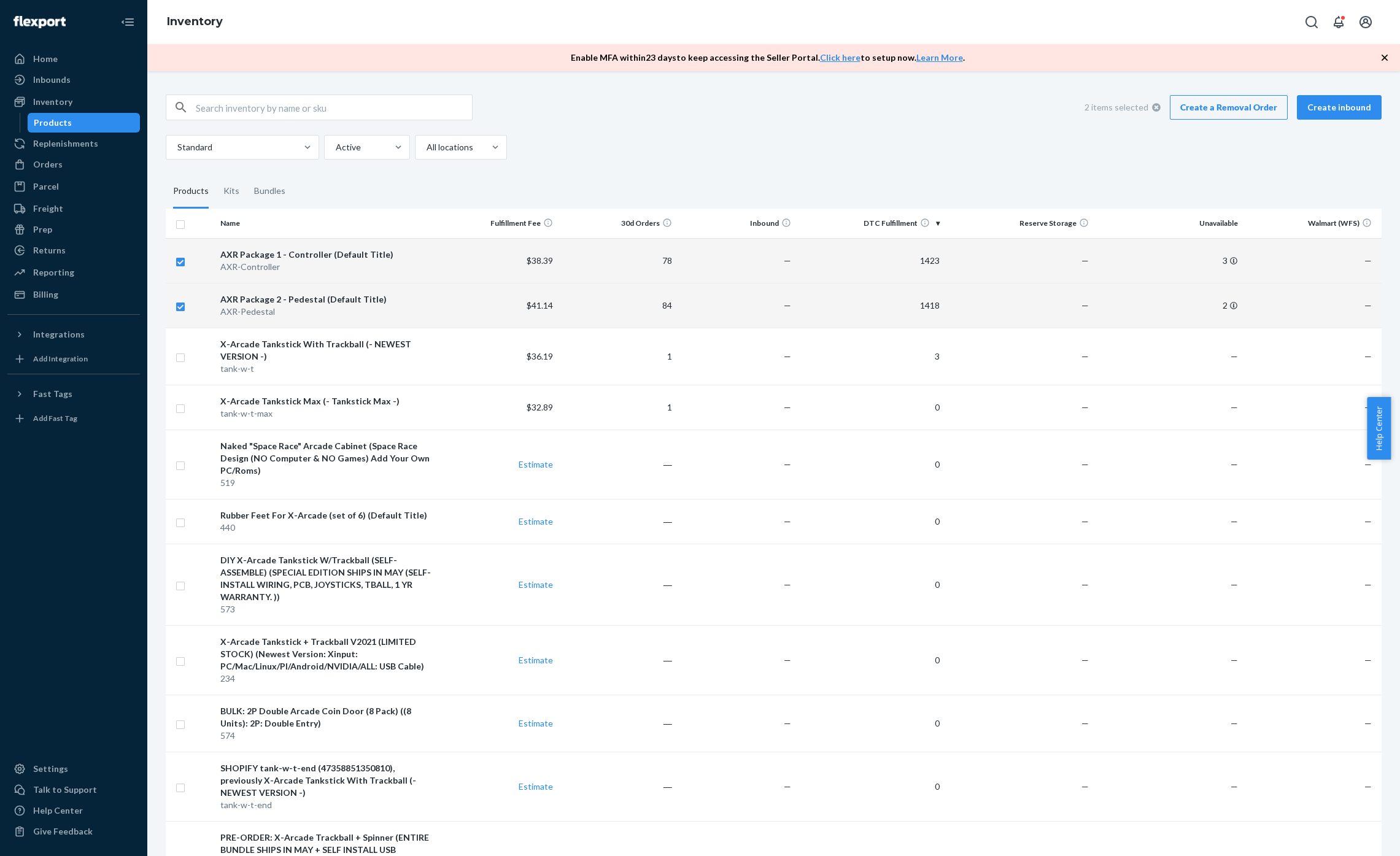
checkbox input "true"
click at [1245, 114] on link "Create a Removal Order" at bounding box center [1229, 107] width 118 height 24
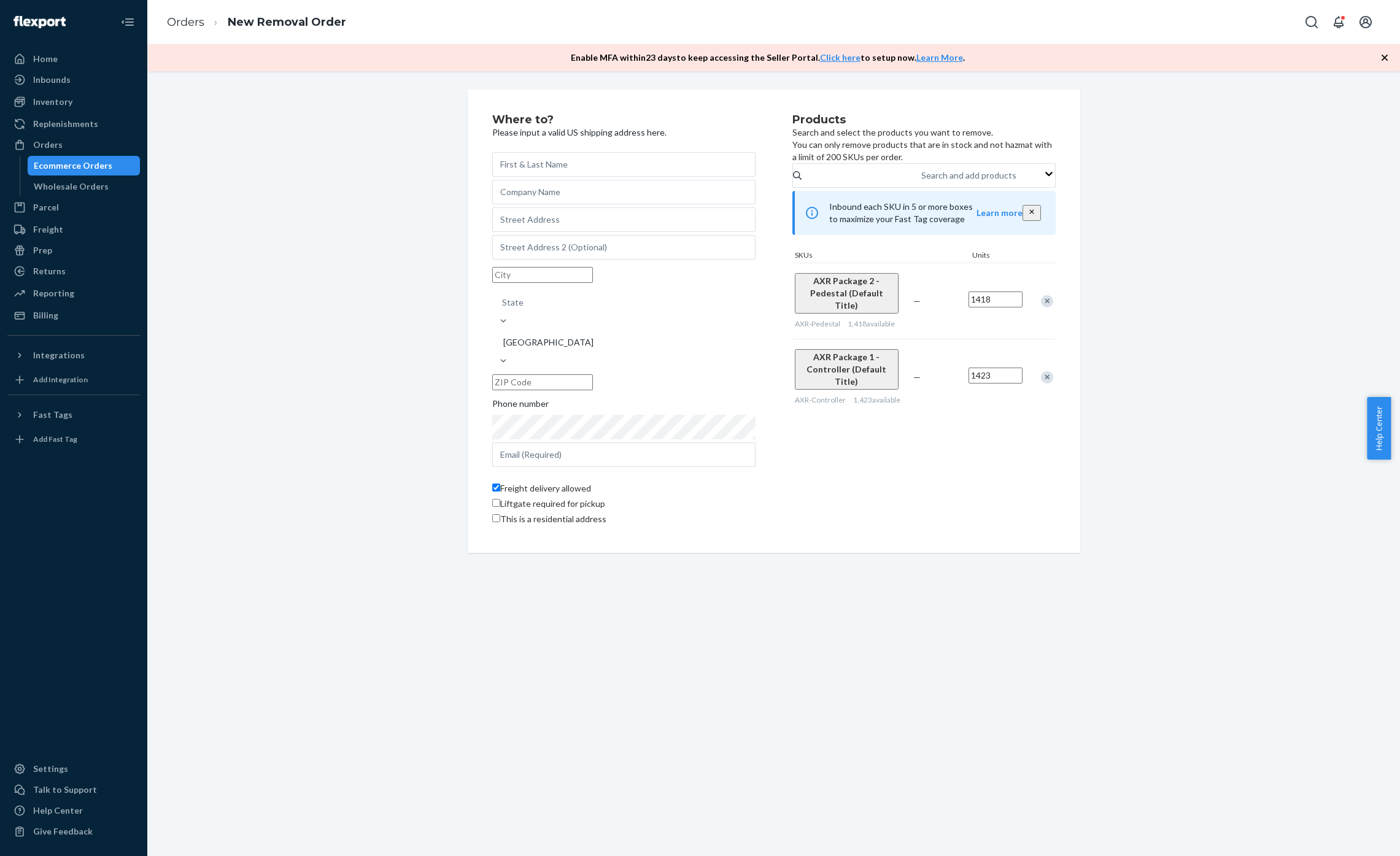
click at [563, 164] on input "text" at bounding box center [624, 164] width 263 height 24
type input "Dave"
click at [517, 197] on input "text" at bounding box center [624, 192] width 263 height 24
type input "Xgaming test Storage"
click at [555, 232] on input "text" at bounding box center [624, 220] width 263 height 24
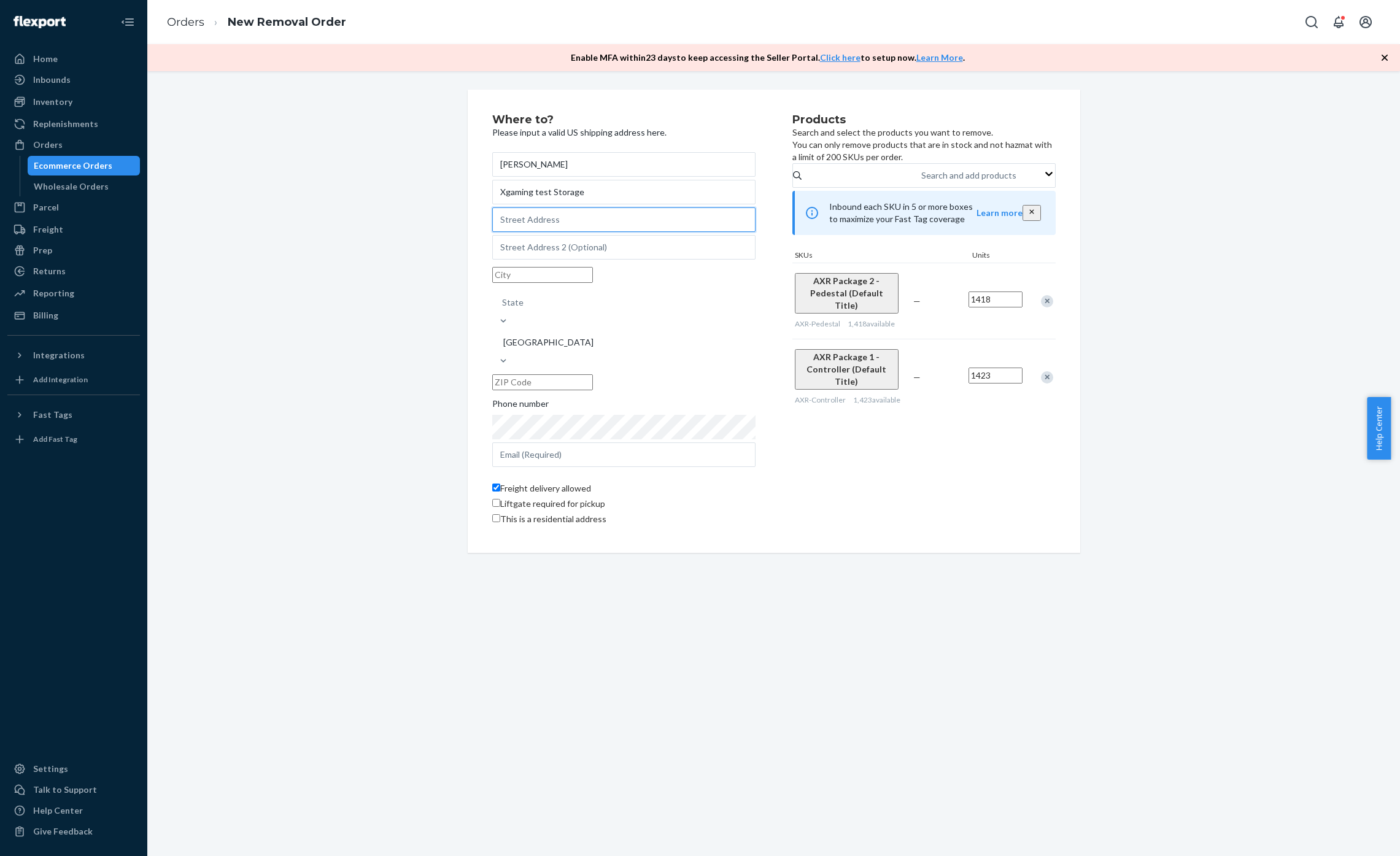
paste input "1234 E Francis St"
type input "1234 E Francis St"
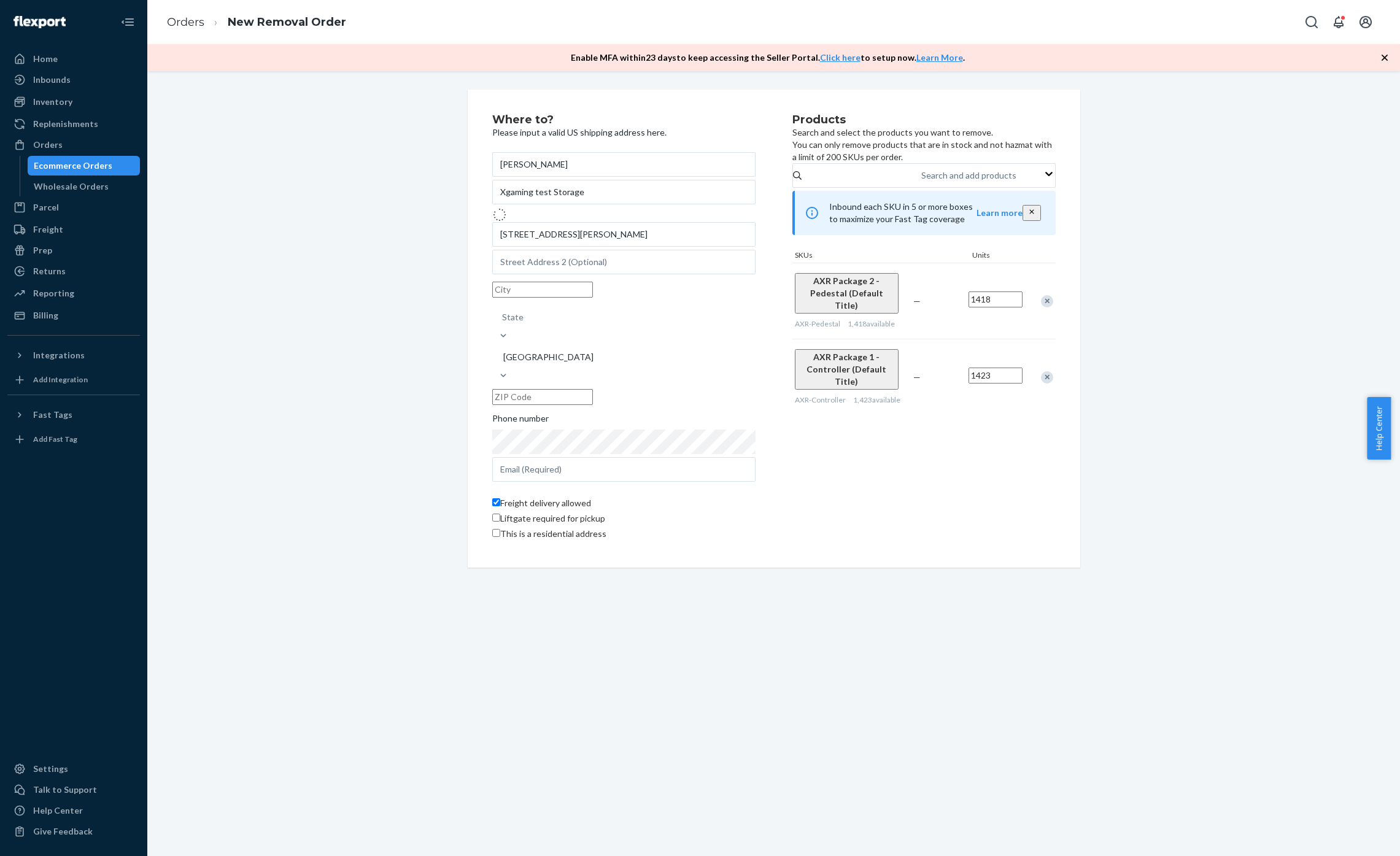
type input "Ontario"
type input "91761"
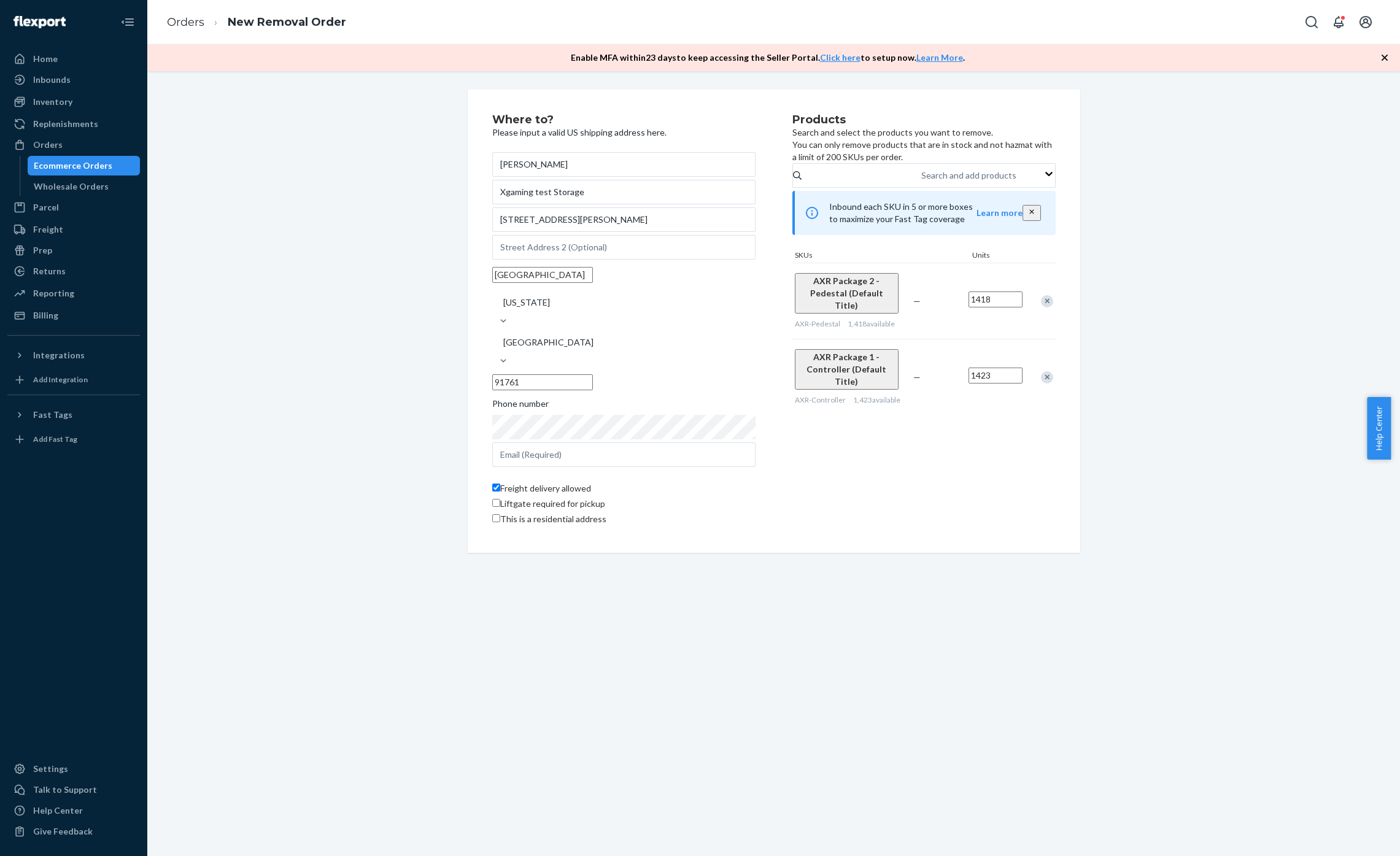
click at [996, 307] on input "1418" at bounding box center [996, 299] width 54 height 16
type input "1000"
click at [1005, 367] on input "1423" at bounding box center [996, 375] width 54 height 16
type input "1000"
click at [1040, 498] on div "Products Search and select the products you want to remove. You can only remove…" at bounding box center [924, 321] width 263 height 414
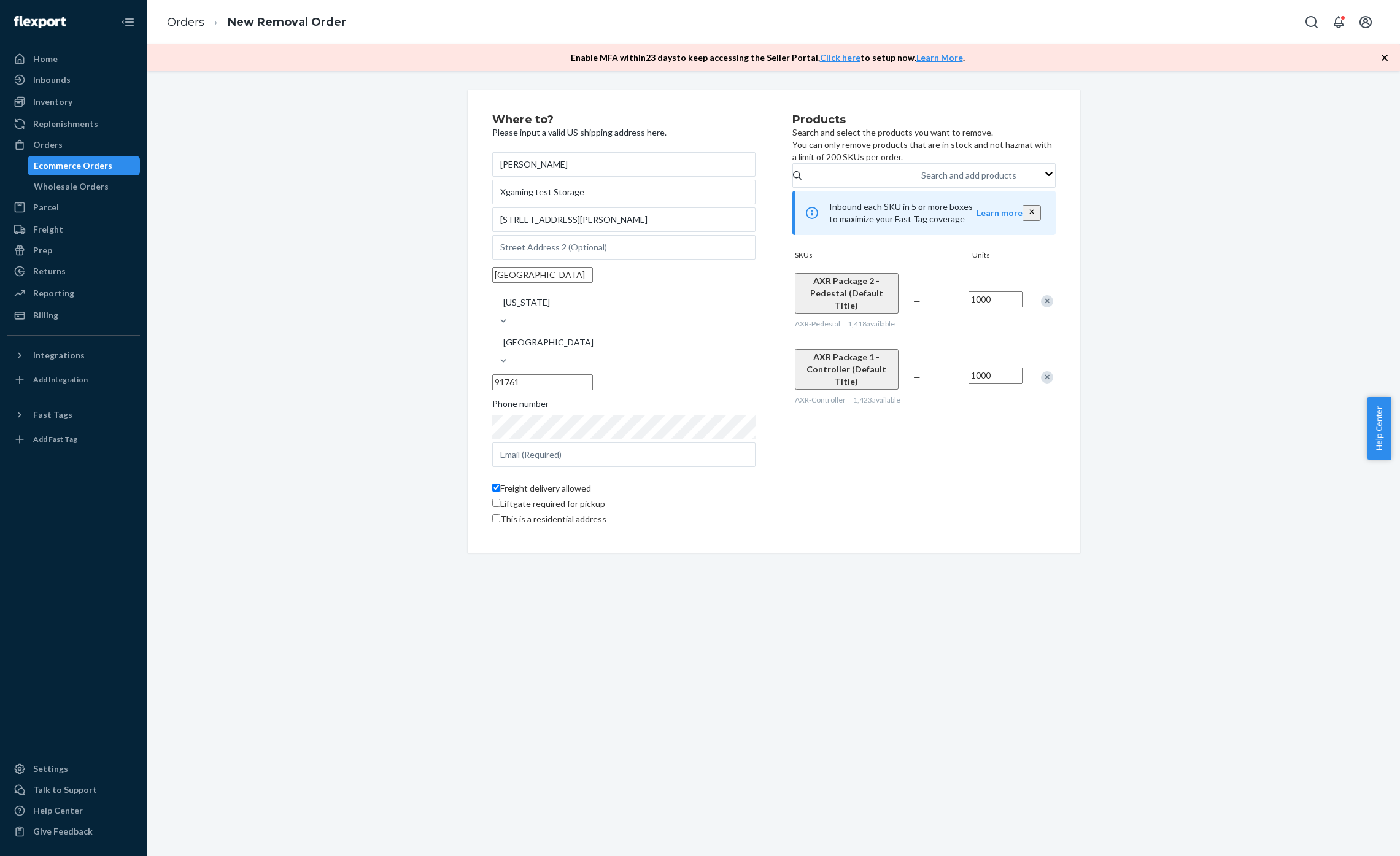
click at [769, 459] on div "Where to? Please input a valid US shipping address here. Dave Xgaming test Stor…" at bounding box center [642, 321] width 300 height 414
click at [1113, 504] on div "Where to? Please input a valid US shipping address here. Dave Xgaming test Stor…" at bounding box center [774, 321] width 1235 height 463
click at [953, 478] on div "Products Search and select the products you want to remove. You can only remove…" at bounding box center [924, 321] width 263 height 414
click at [658, 126] on p "Please input a valid US shipping address here." at bounding box center [624, 132] width 263 height 12
click at [610, 132] on p "Please input a valid US shipping address here." at bounding box center [624, 132] width 263 height 12
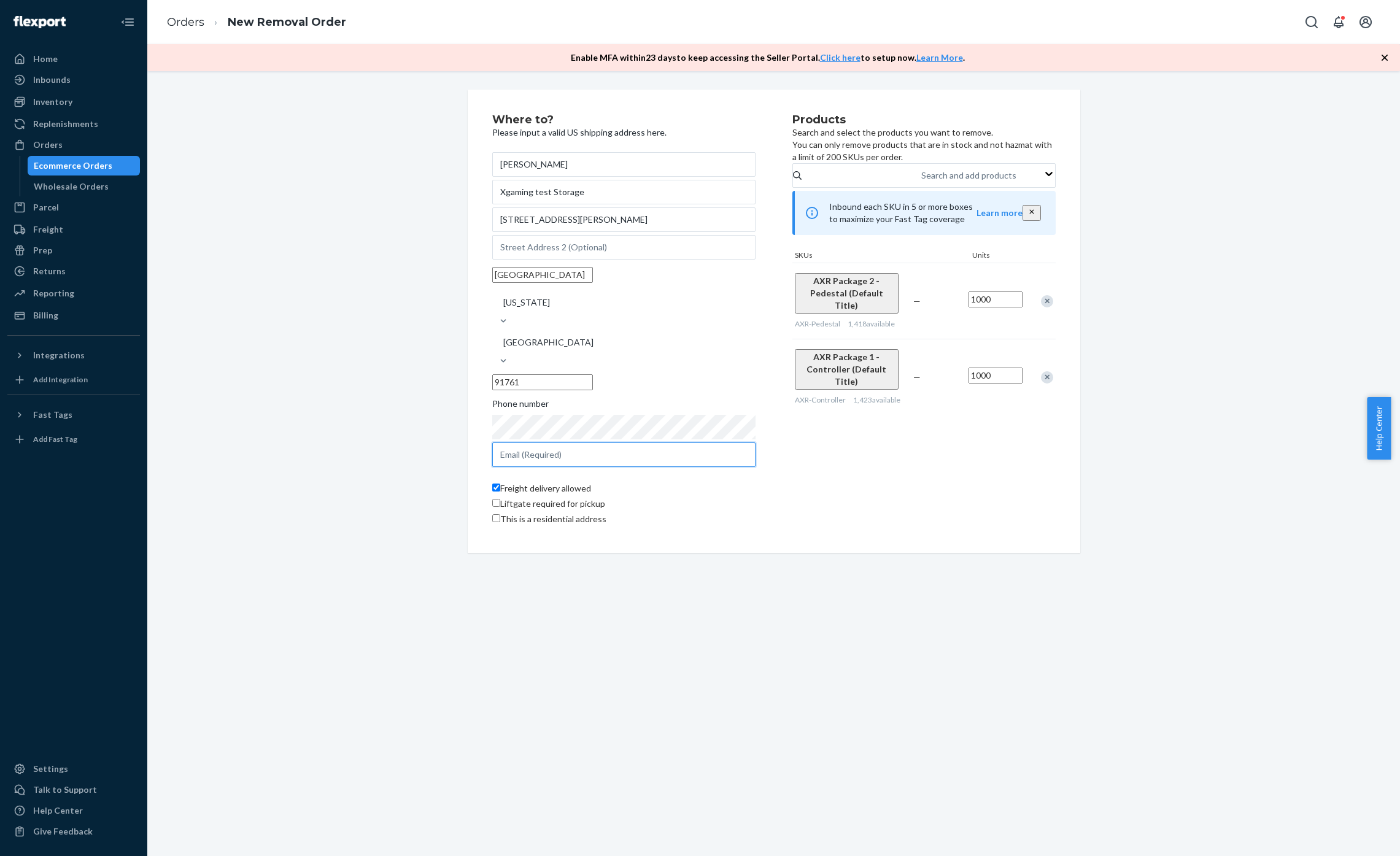
click at [585, 443] on input "text" at bounding box center [624, 455] width 263 height 24
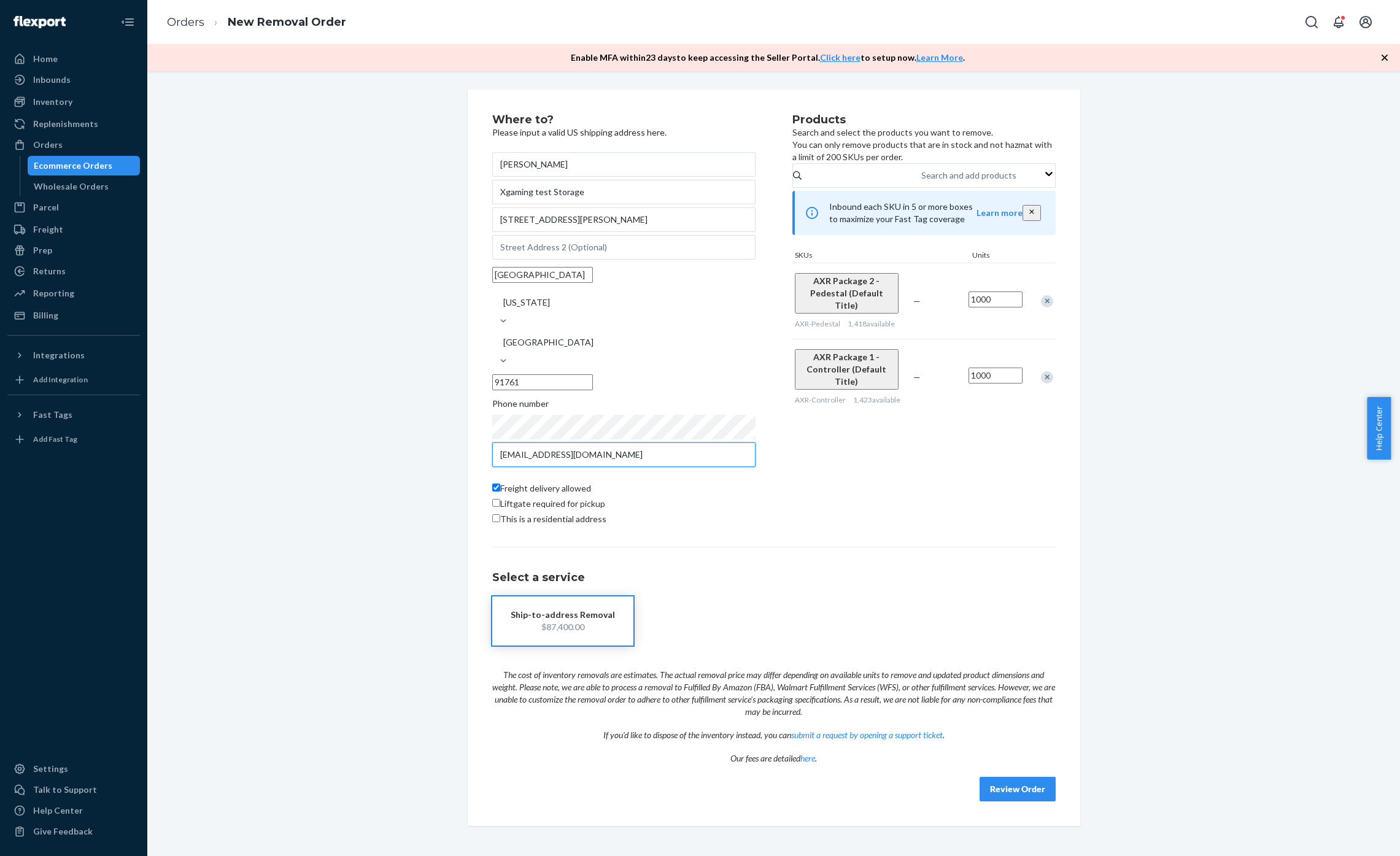
type input "dev@xgaming.com"
click at [1154, 619] on div "Where to? Please input a valid US shipping address here. Dave Xgaming test Stor…" at bounding box center [774, 457] width 1235 height 737
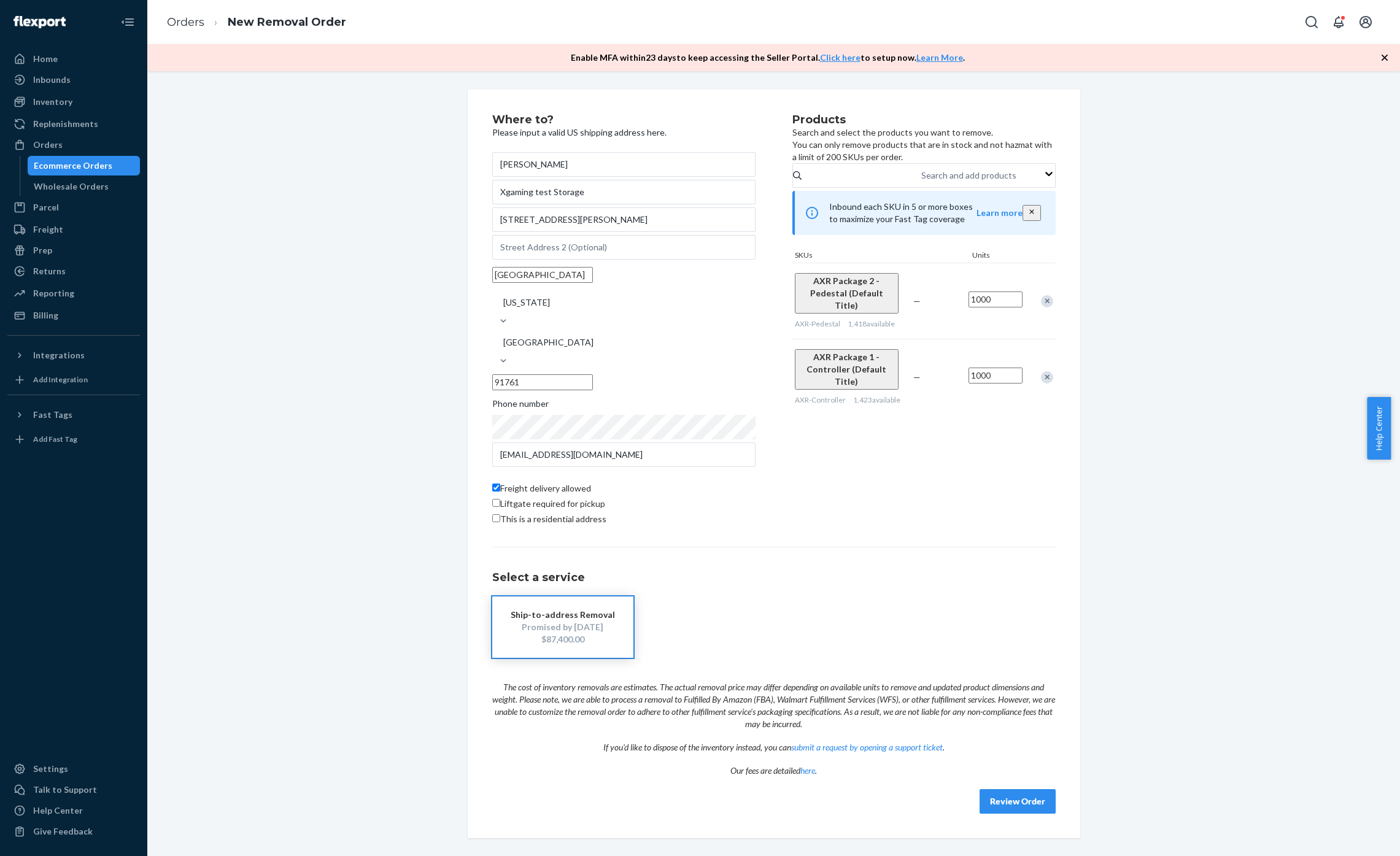
click at [492, 484] on input "Freight delivery allowed" at bounding box center [496, 487] width 8 height 8
click at [705, 525] on div "Where to? Please input a valid US shipping address here. Dave Xgaming test Stor…" at bounding box center [642, 321] width 300 height 414
click at [850, 541] on div "Where to? Please input a valid US shipping address here. Dave Xgaming test Stor…" at bounding box center [774, 464] width 564 height 699
drag, startPoint x: 895, startPoint y: 159, endPoint x: 788, endPoint y: 142, distance: 108.3
click at [792, 142] on p "Search and select the products you want to remove. You can only remove products…" at bounding box center [924, 145] width 263 height 37
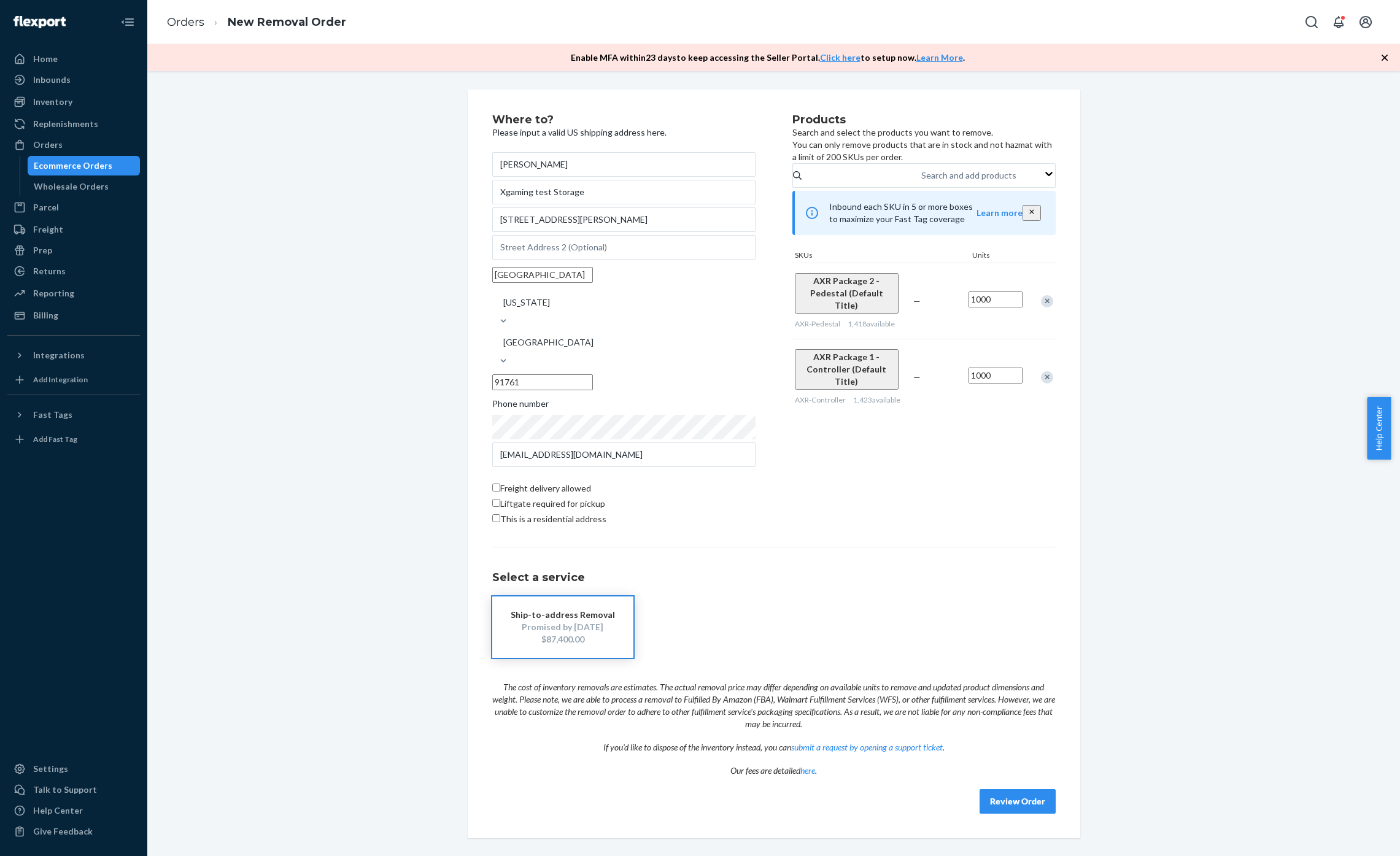
click at [969, 524] on div "Products Search and select the products you want to remove. You can only remove…" at bounding box center [924, 321] width 263 height 414
click at [492, 484] on input "Freight delivery allowed" at bounding box center [496, 487] width 8 height 8
checkbox input "true"
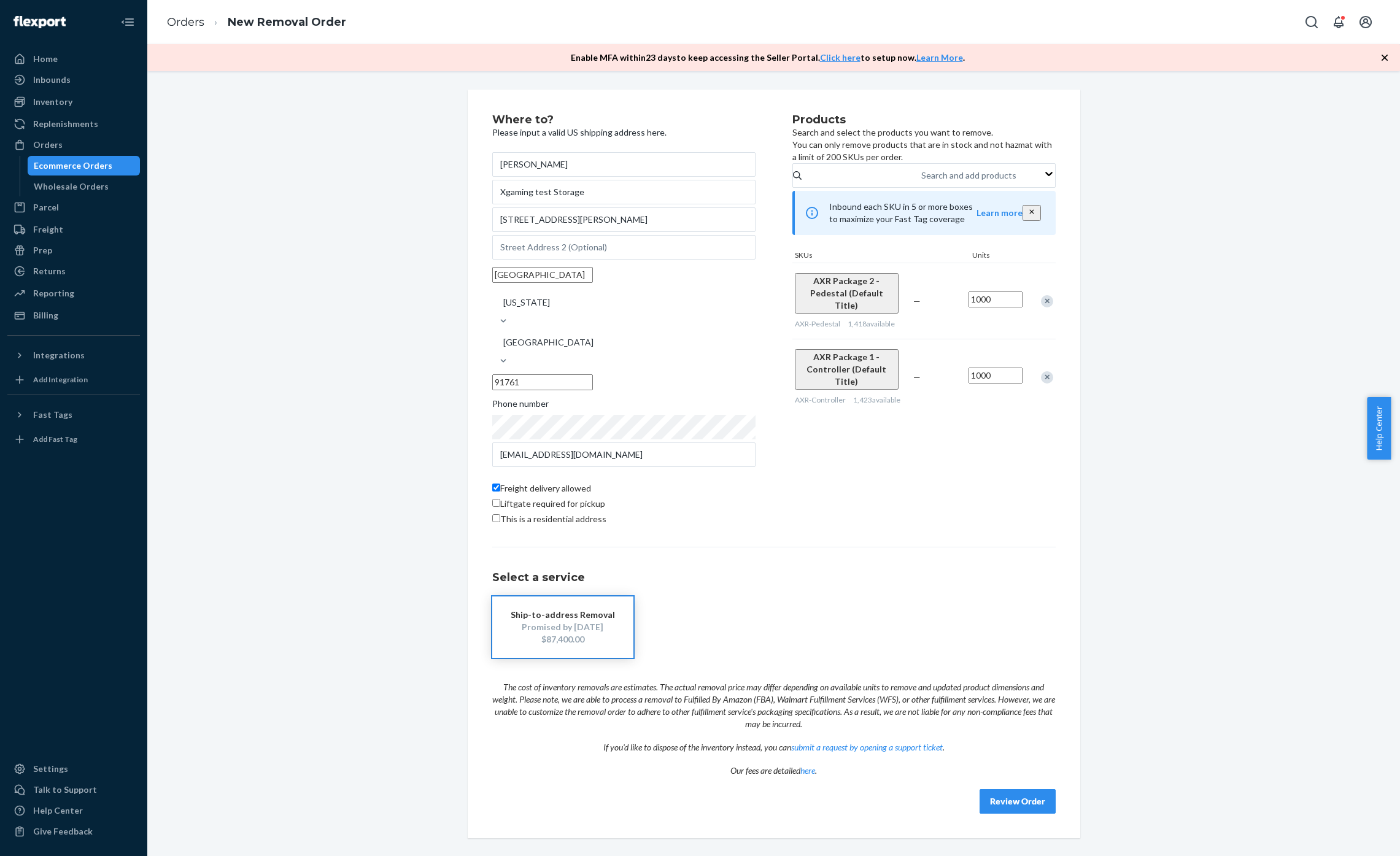
click at [492, 517] on label "This is a residential address" at bounding box center [549, 519] width 114 height 12
click at [492, 517] on input "This is a residential address" at bounding box center [496, 518] width 8 height 8
click at [493, 514] on input "This is a residential address" at bounding box center [496, 518] width 8 height 8
checkbox input "false"
click at [782, 704] on p "The cost of inventory removals are estimates. The actual removal price may diff…" at bounding box center [774, 700] width 564 height 60
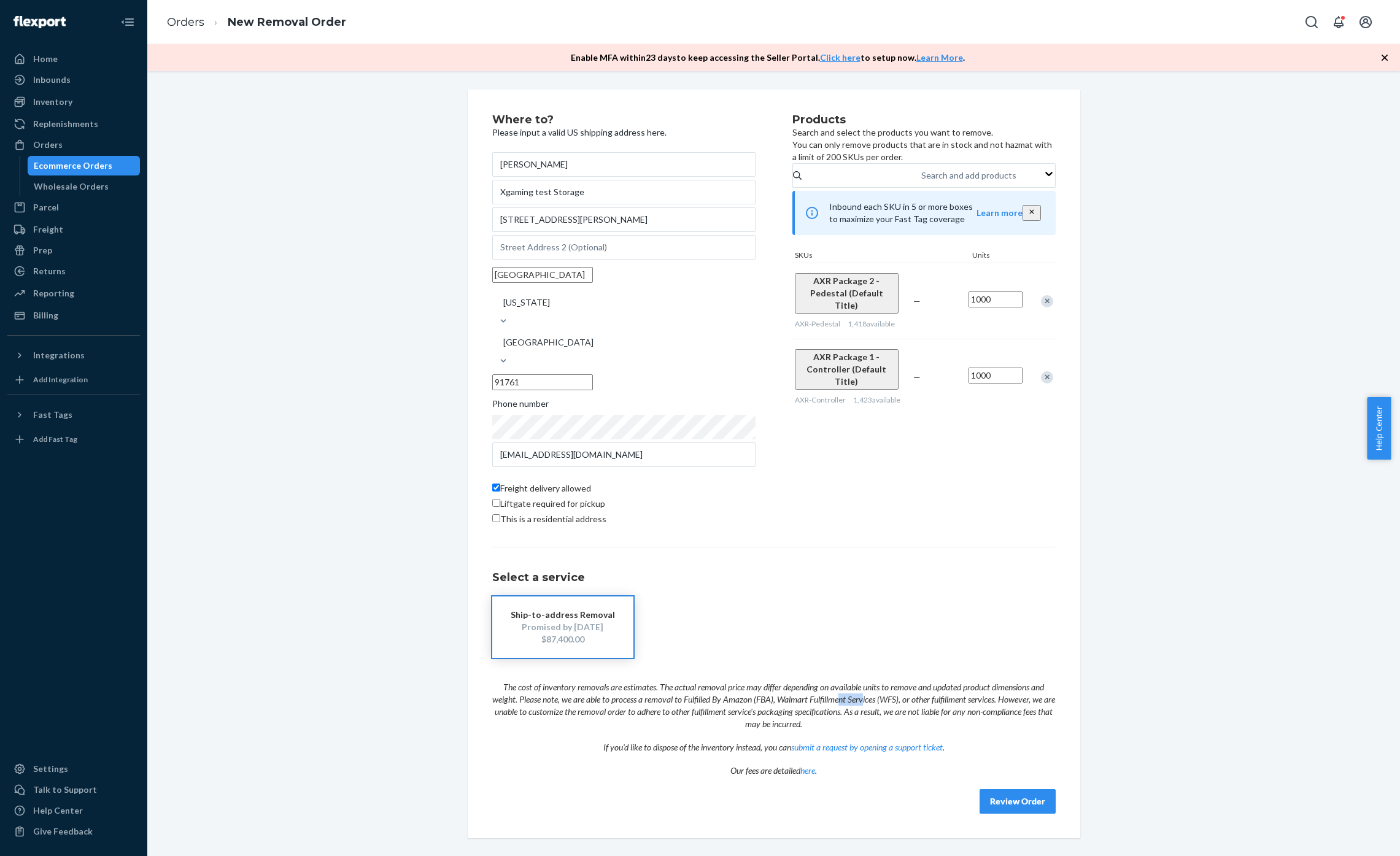
click at [782, 704] on p "The cost of inventory removals are estimates. The actual removal price may diff…" at bounding box center [774, 700] width 564 height 60
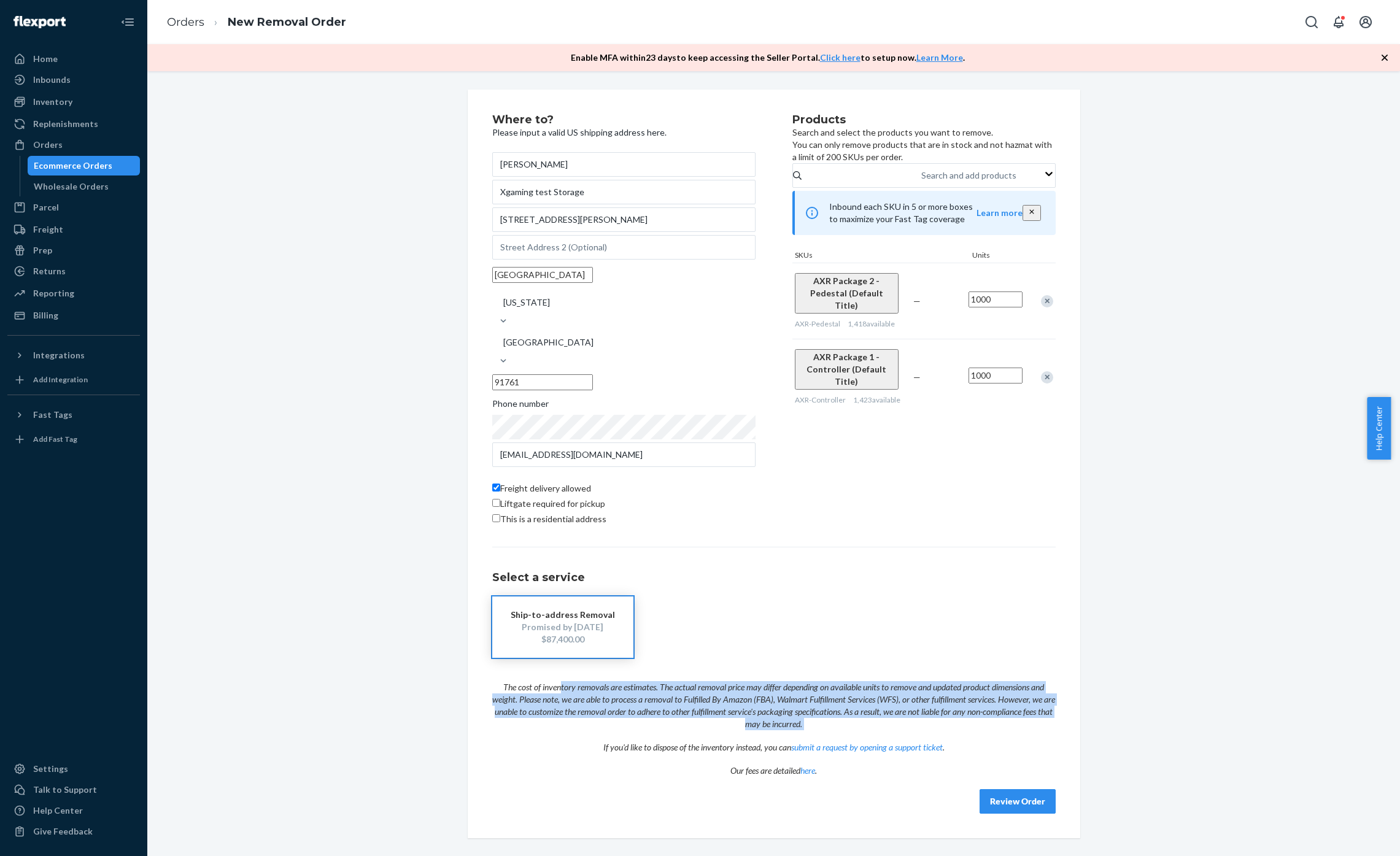
click at [782, 704] on p "The cost of inventory removals are estimates. The actual removal price may diff…" at bounding box center [774, 700] width 564 height 60
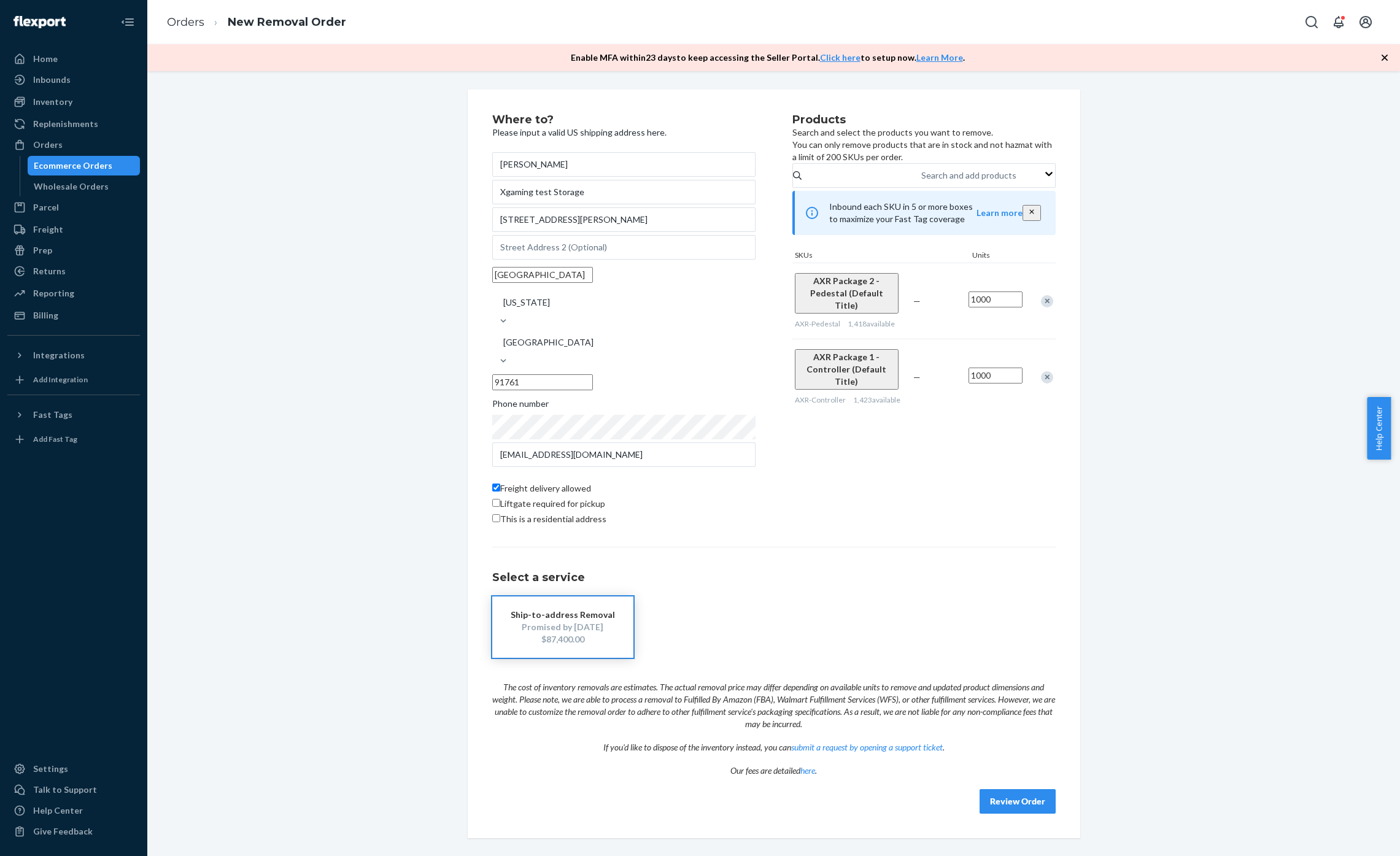
click at [673, 708] on p "The cost of inventory removals are estimates. The actual removal price may diff…" at bounding box center [774, 700] width 564 height 60
click at [192, 623] on div "Where to? Please input a valid US shipping address here. Dave Xgaming test Stor…" at bounding box center [774, 464] width 1235 height 749
click at [72, 788] on div "Talk to Support" at bounding box center [65, 790] width 64 height 12
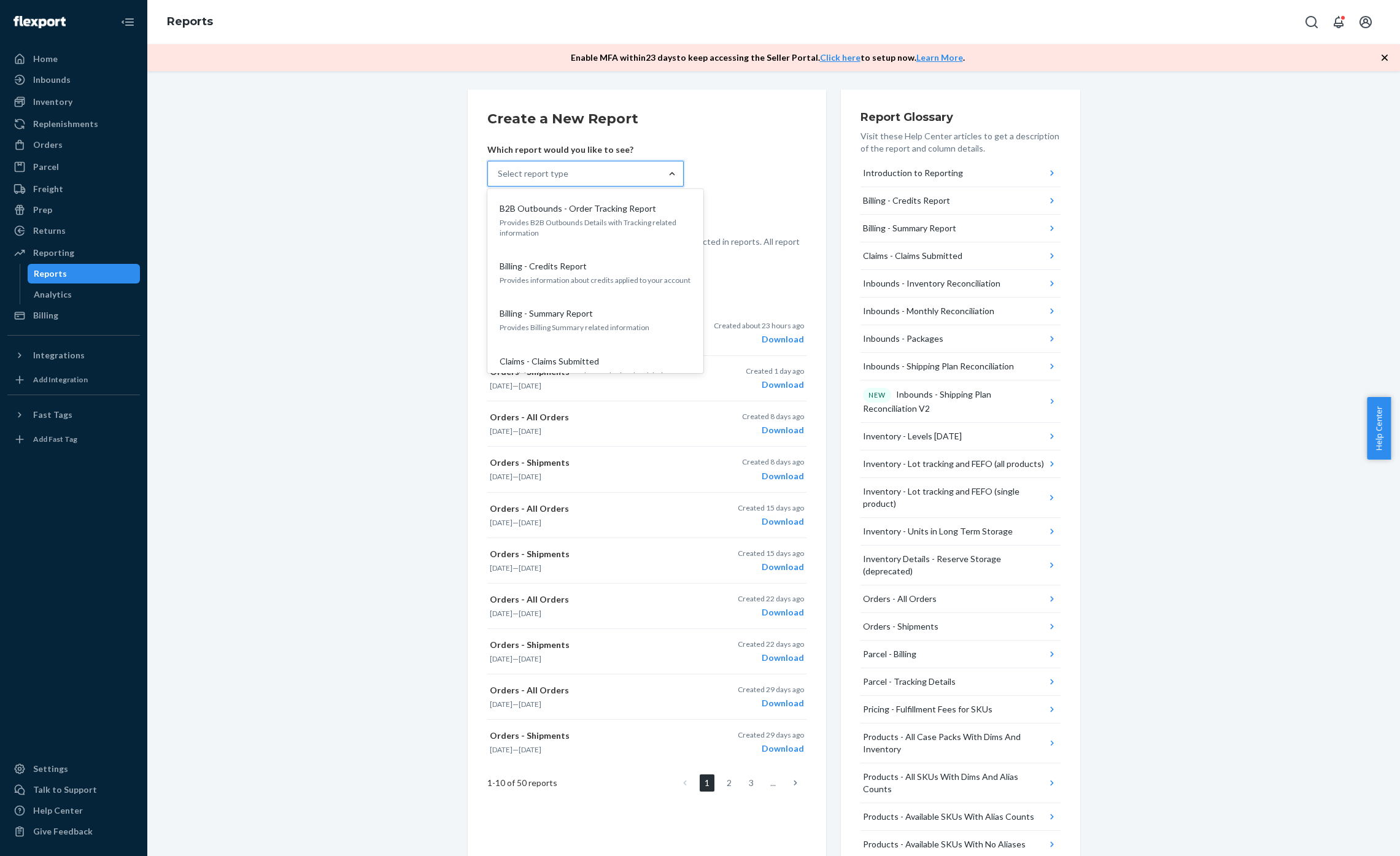
click at [661, 171] on div at bounding box center [672, 173] width 22 height 12
click at [499, 171] on input "option B2B Outbounds - Order Tracking Report focused, 1 of 27. 27 results avail…" at bounding box center [498, 173] width 1 height 12
click at [694, 157] on form "Create a New Report Which report would you like to see? option B2B Outbounds - …" at bounding box center [647, 185] width 319 height 151
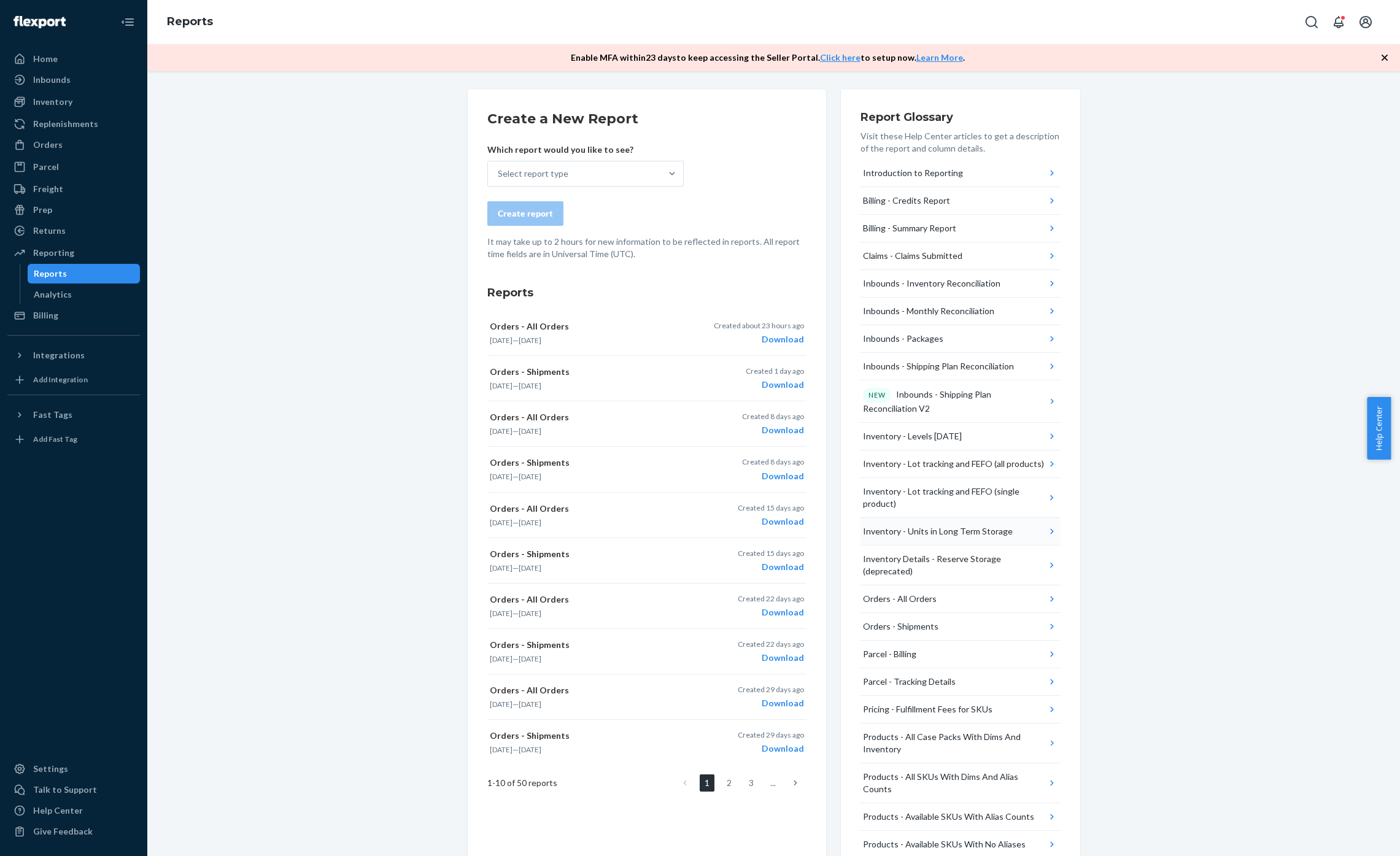
click at [1012, 533] on button "Inventory - Units in Long Term Storage" at bounding box center [960, 531] width 200 height 27
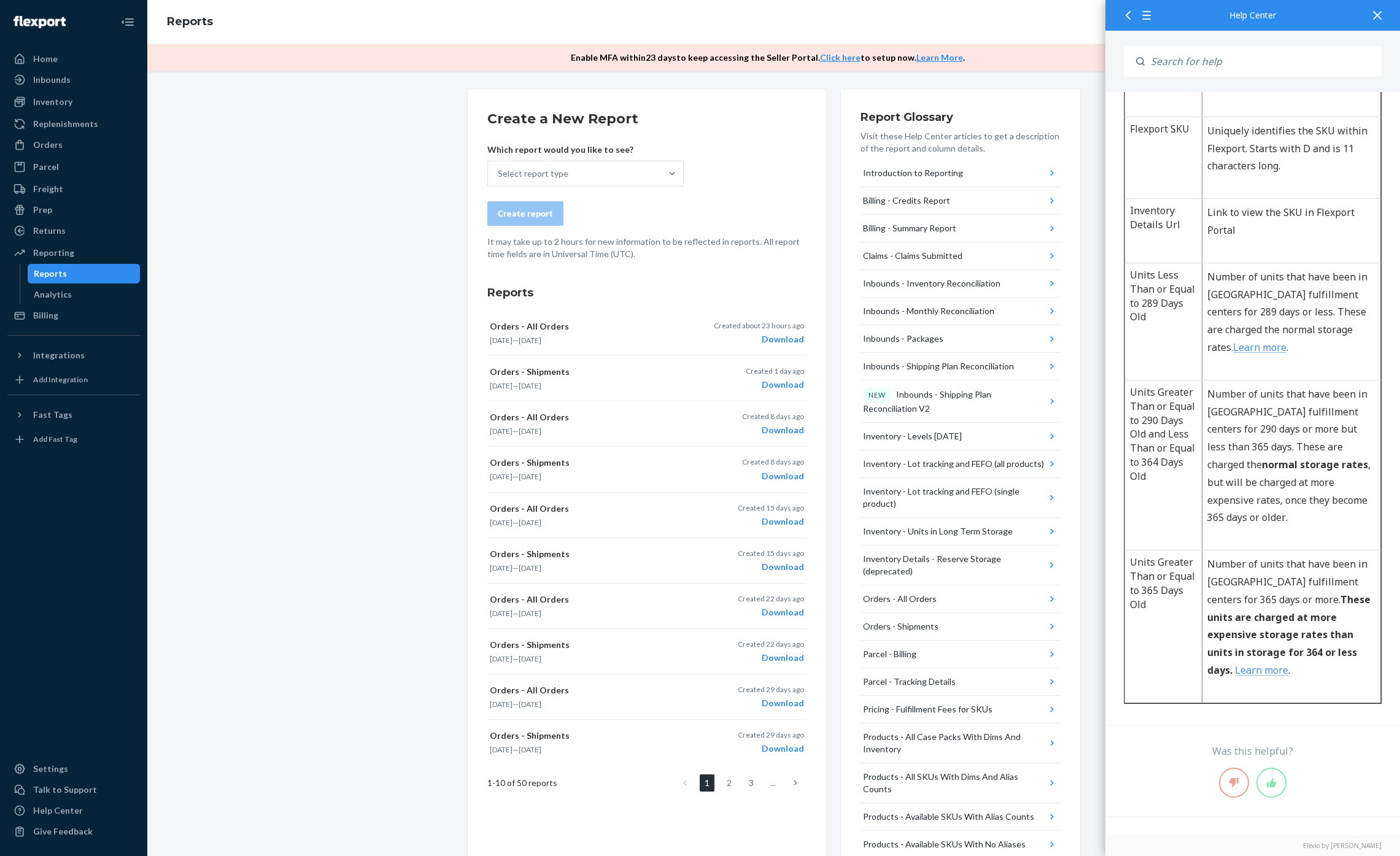
scroll to position [1090, 0]
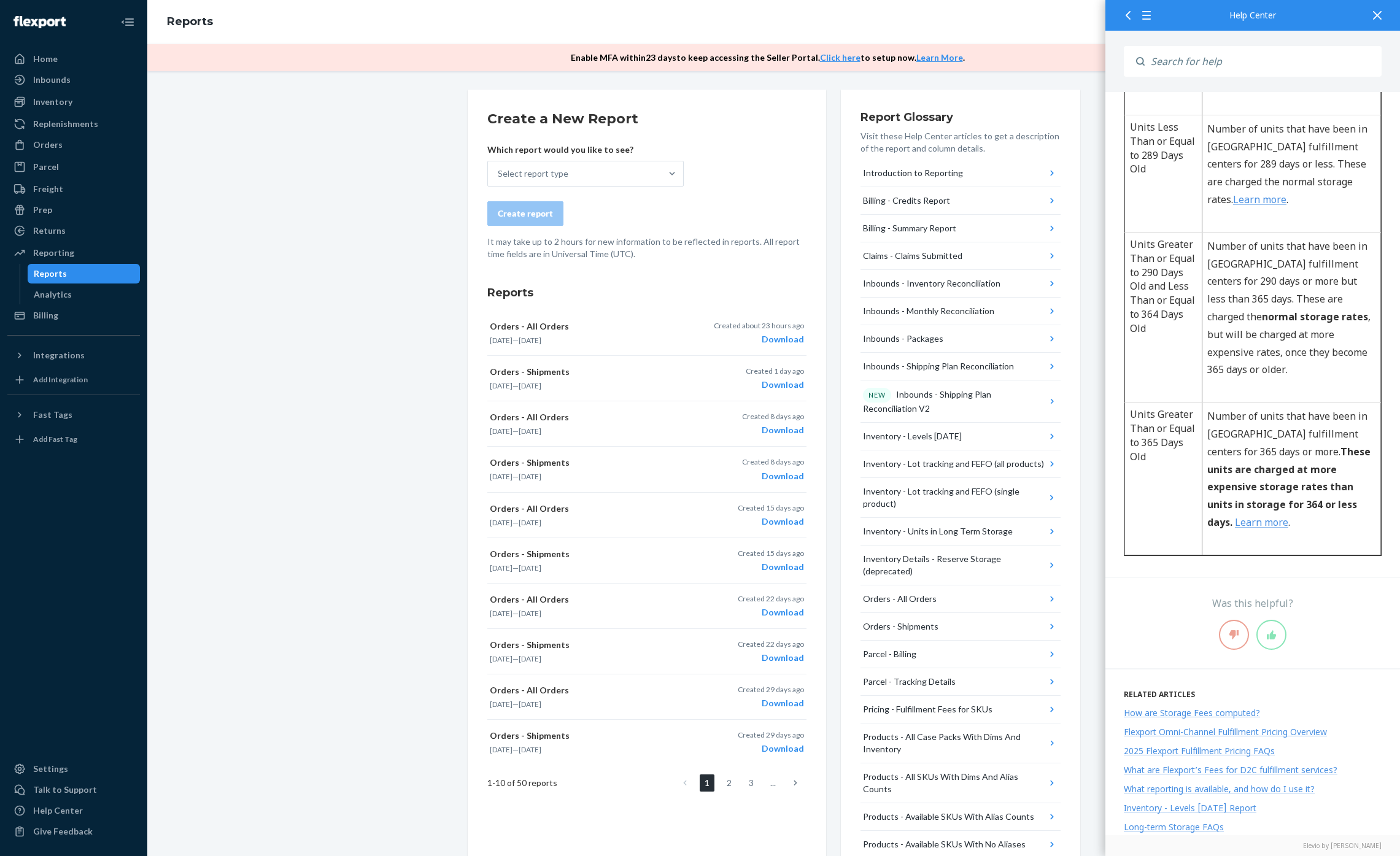
click at [670, 276] on div "Create a New Report Which report would you like to see? Select report type Crea…" at bounding box center [647, 450] width 319 height 682
click at [643, 181] on div "Select report type" at bounding box center [574, 174] width 173 height 24
click at [499, 180] on input "Select report type" at bounding box center [498, 173] width 1 height 12
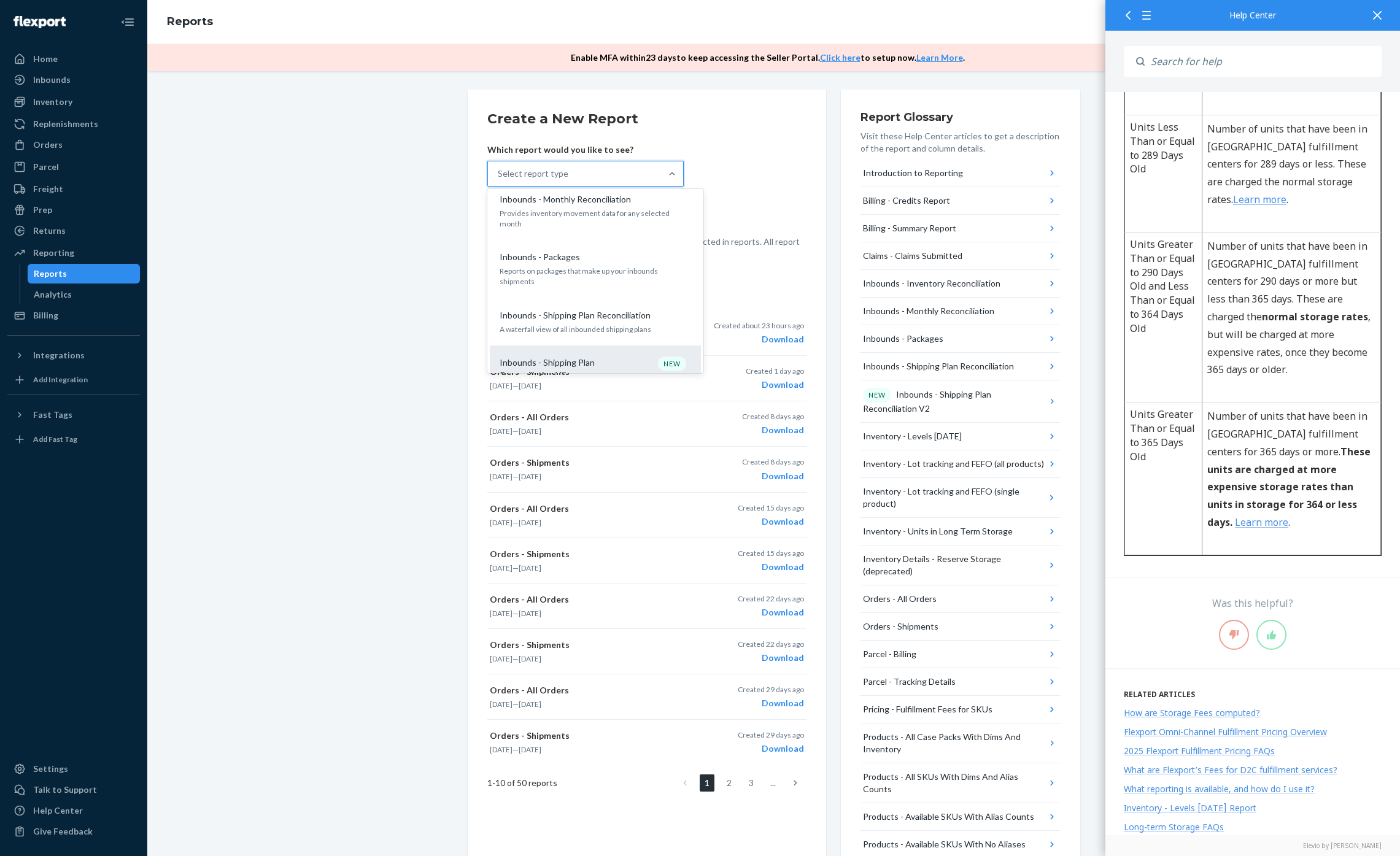
scroll to position [464, 0]
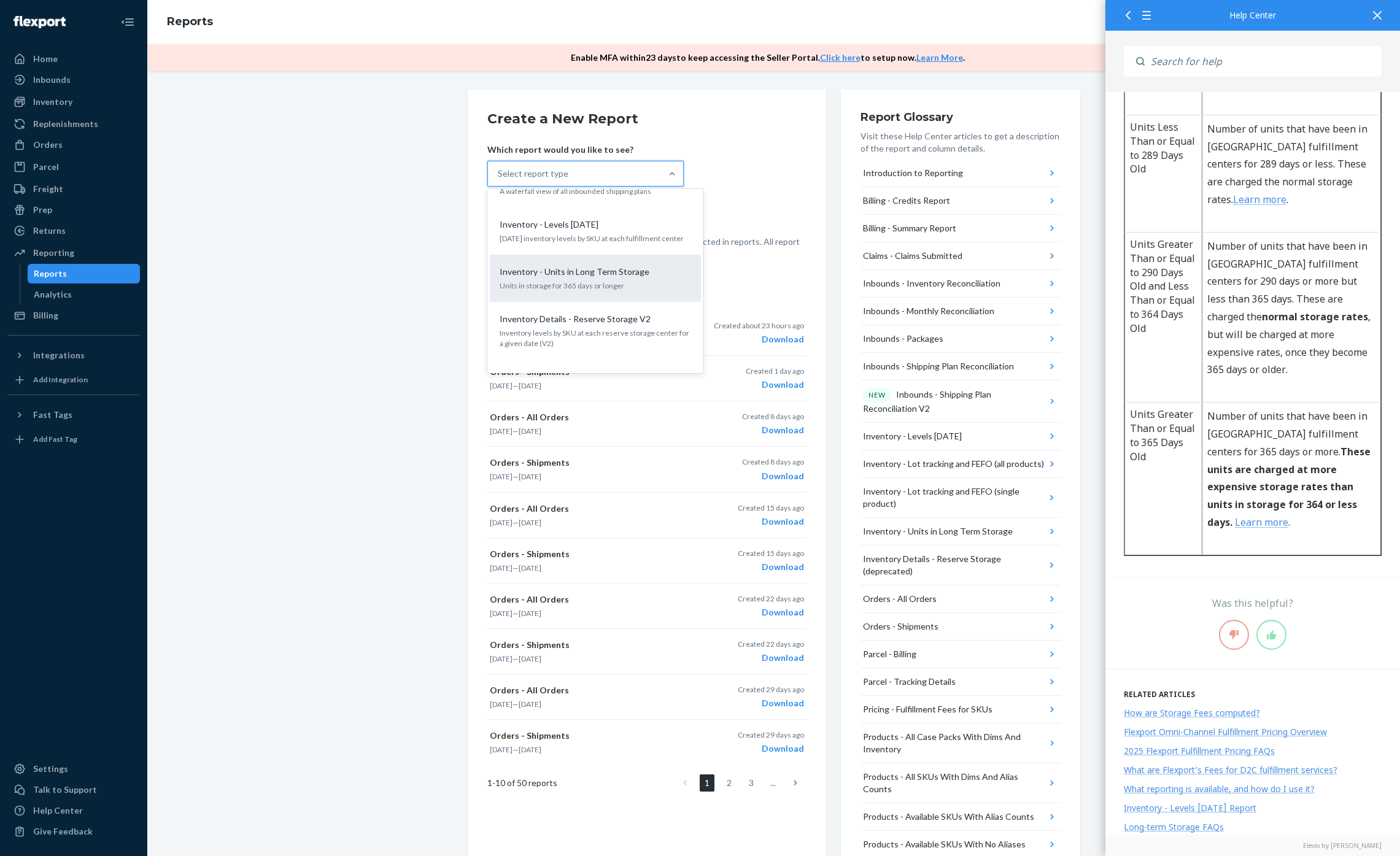
click at [640, 280] on p "Units in storage for 365 days or longer" at bounding box center [596, 286] width 192 height 10
click at [499, 180] on input "option Inventory - Units in Long Term Storage focused, 11 of 27. 27 results ava…" at bounding box center [498, 173] width 1 height 12
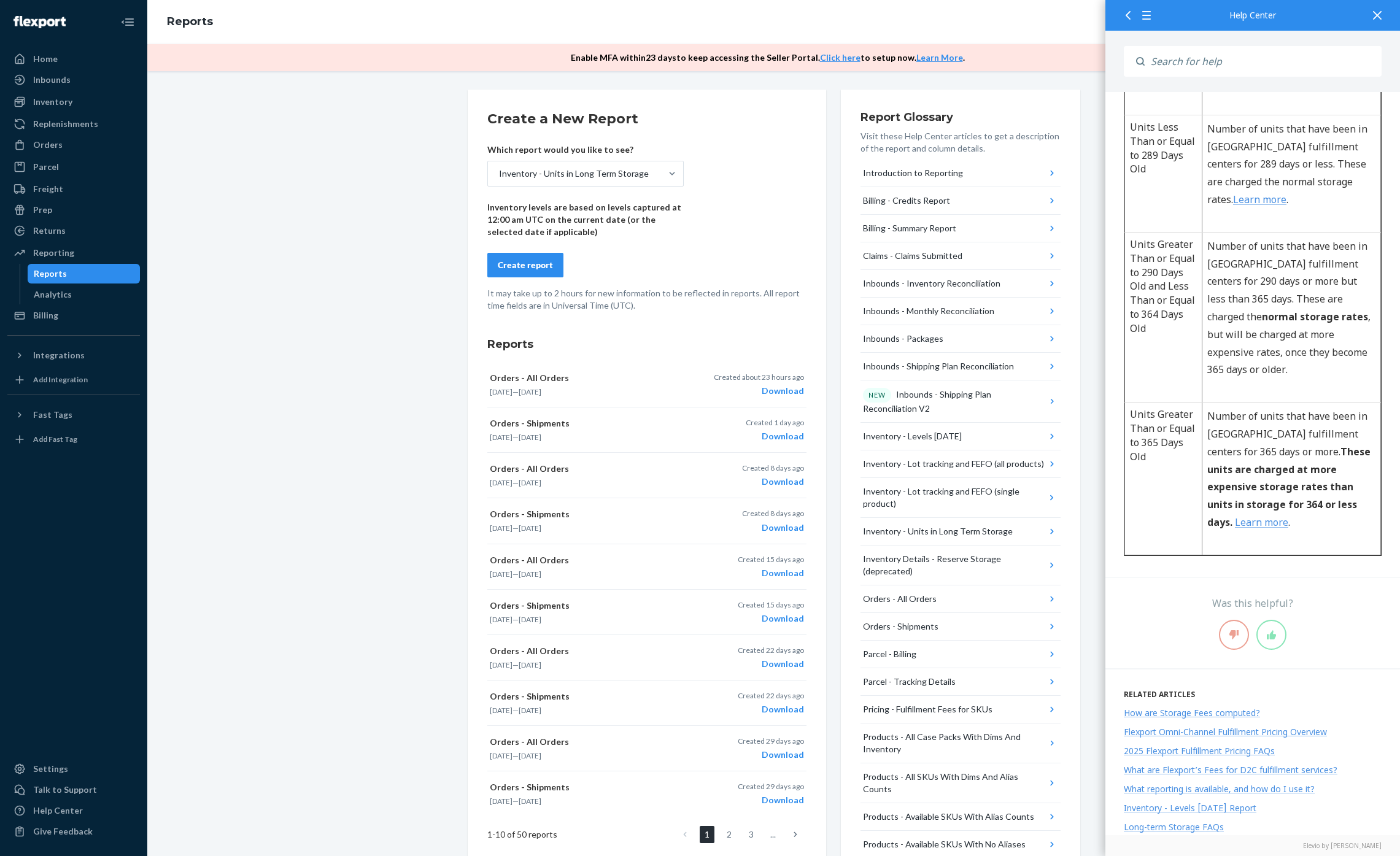
click at [524, 269] on div "Create report" at bounding box center [525, 264] width 55 height 12
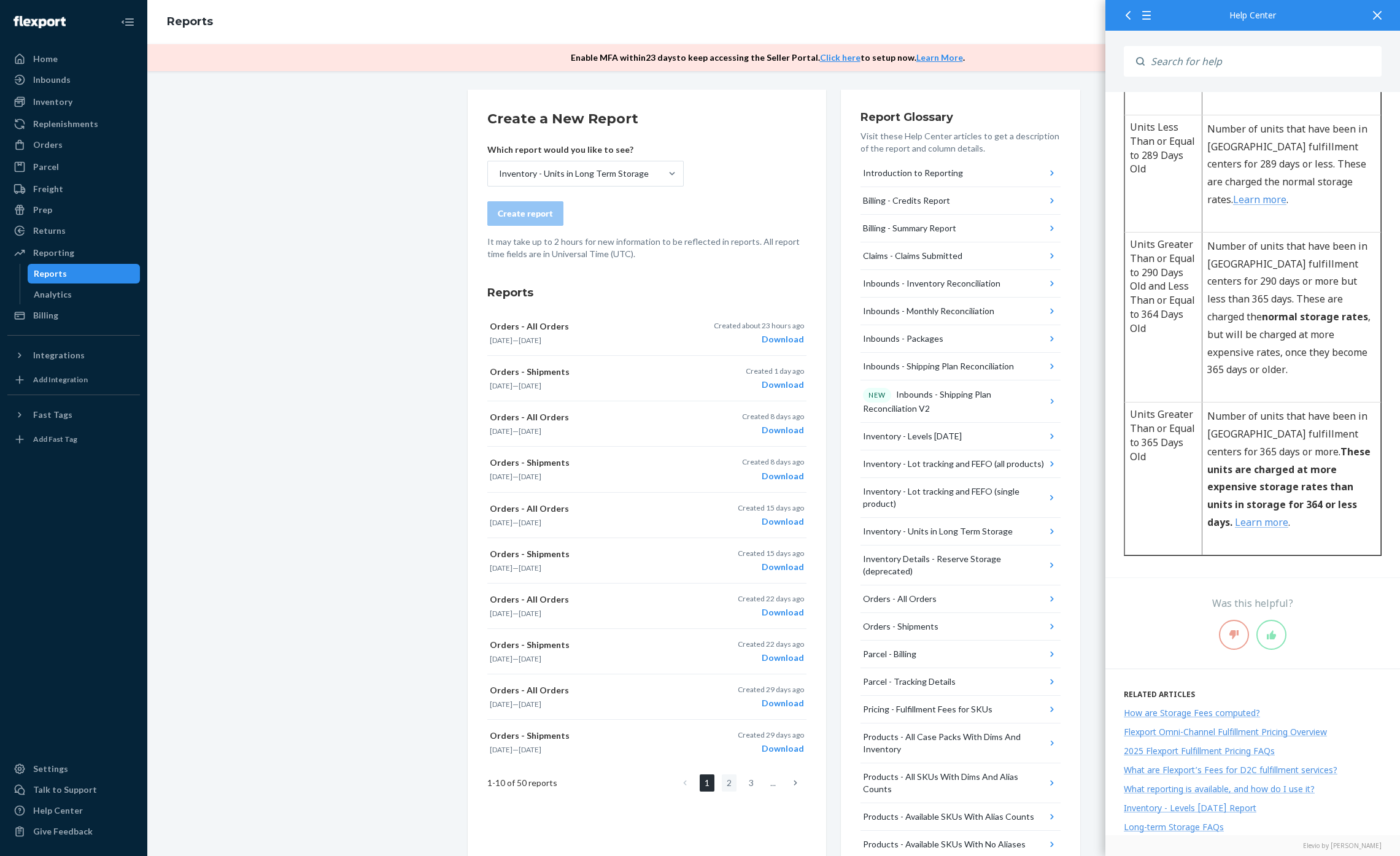
click at [725, 791] on link "2" at bounding box center [729, 783] width 15 height 17
click at [704, 784] on link "1" at bounding box center [707, 783] width 15 height 17
click at [725, 786] on link "2" at bounding box center [729, 783] width 15 height 17
click at [748, 787] on link "3" at bounding box center [751, 783] width 15 height 17
click at [733, 784] on ul "2 3 4 ..." at bounding box center [740, 783] width 132 height 17
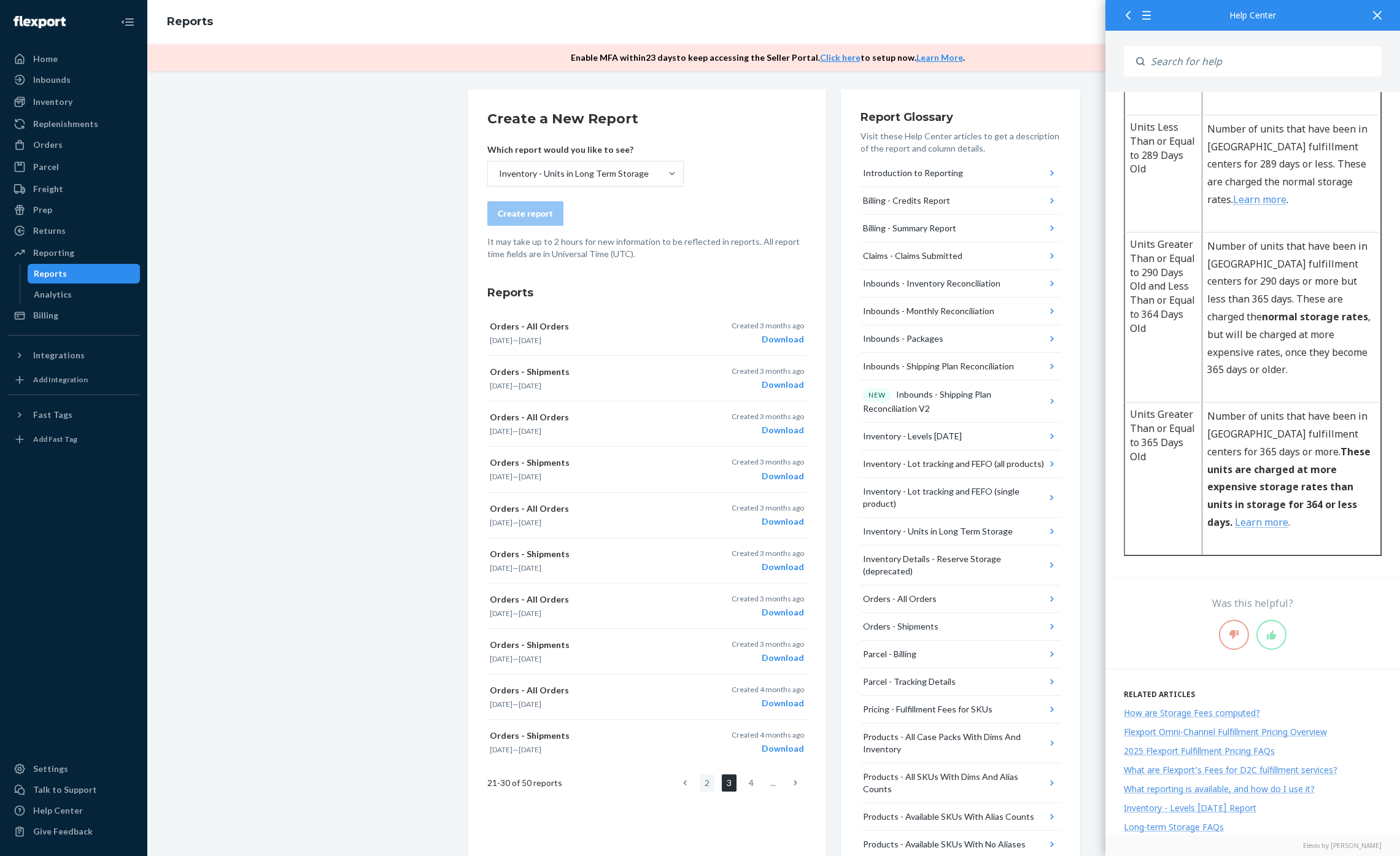
click at [702, 786] on link "2" at bounding box center [707, 783] width 15 height 17
click at [683, 786] on icon at bounding box center [685, 783] width 4 height 8
click at [707, 238] on p "It may take up to 2 hours for new information to be reflected in reports. All r…" at bounding box center [647, 248] width 319 height 24
click at [661, 179] on div at bounding box center [672, 173] width 22 height 12
click at [499, 179] on input "Inventory - Units in Long Term Storage" at bounding box center [498, 173] width 1 height 12
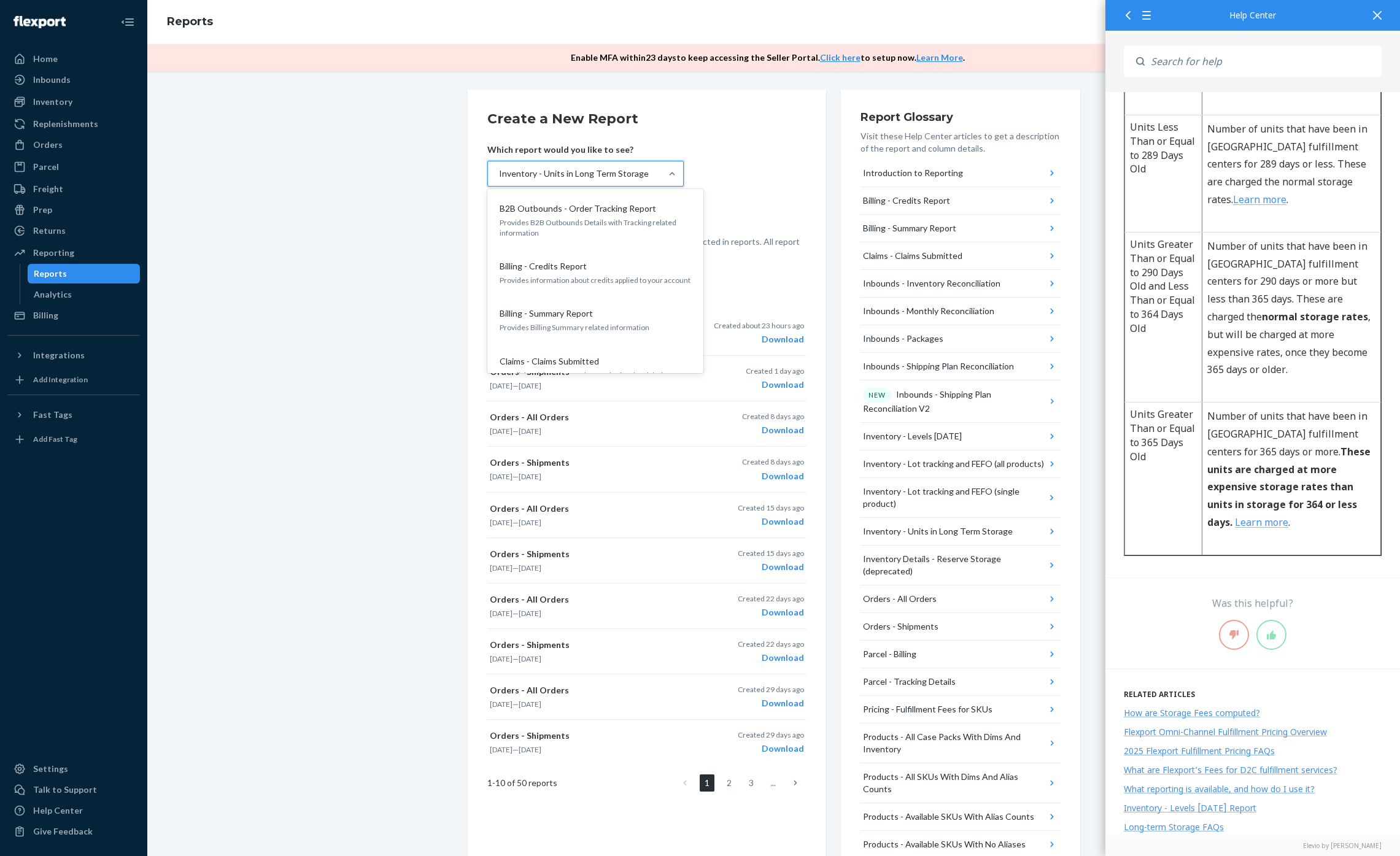
click at [758, 164] on form "Create a New Report Which report would you like to see? option Inventory - Unit…" at bounding box center [647, 185] width 319 height 151
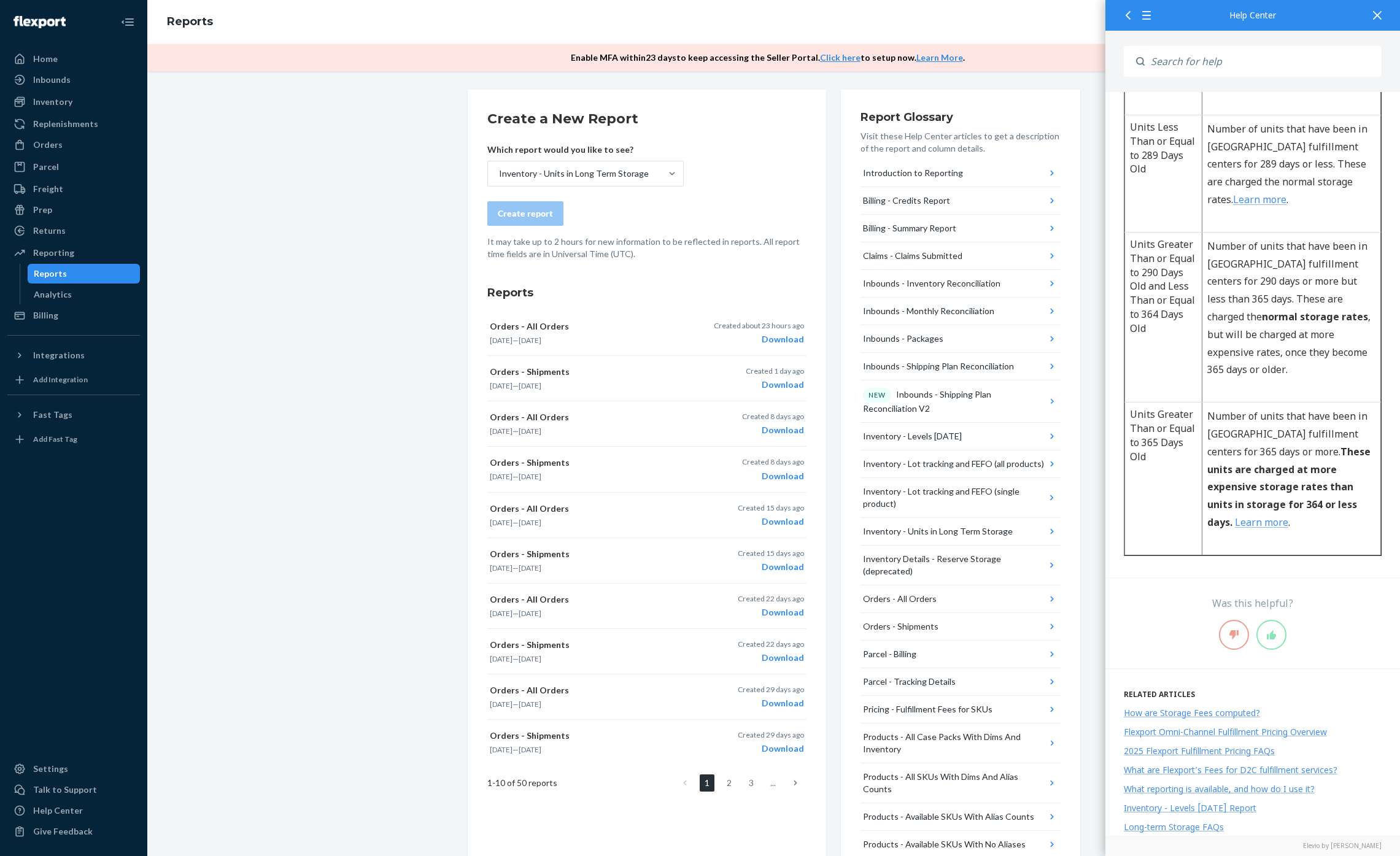
click at [330, 169] on div "Create a New Report Which report would you like to see? Inventory - Units in Lo…" at bounding box center [774, 558] width 1235 height 938
click at [65, 289] on div "Analytics" at bounding box center [53, 294] width 38 height 12
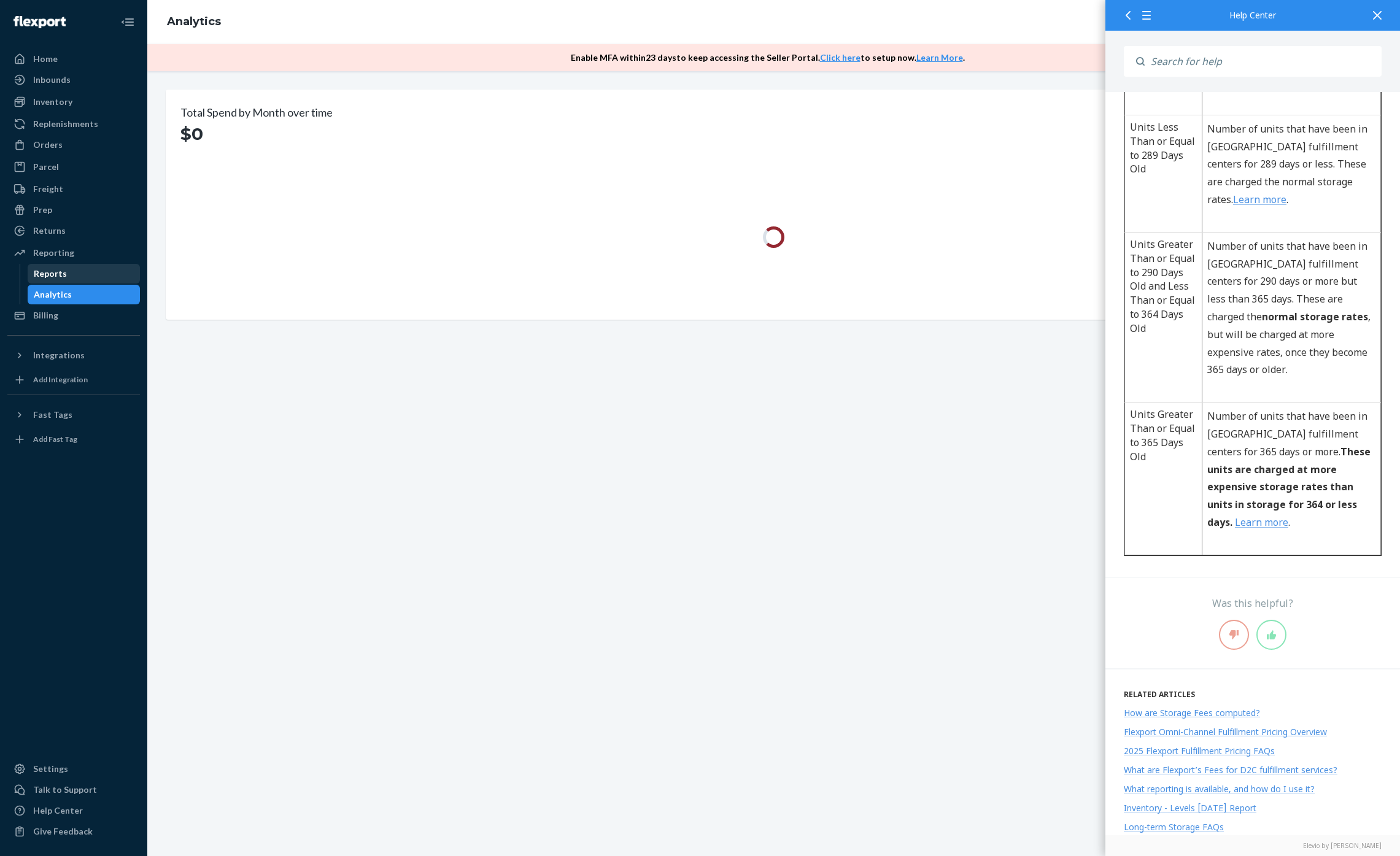
click at [77, 275] on div "Reports" at bounding box center [84, 273] width 111 height 17
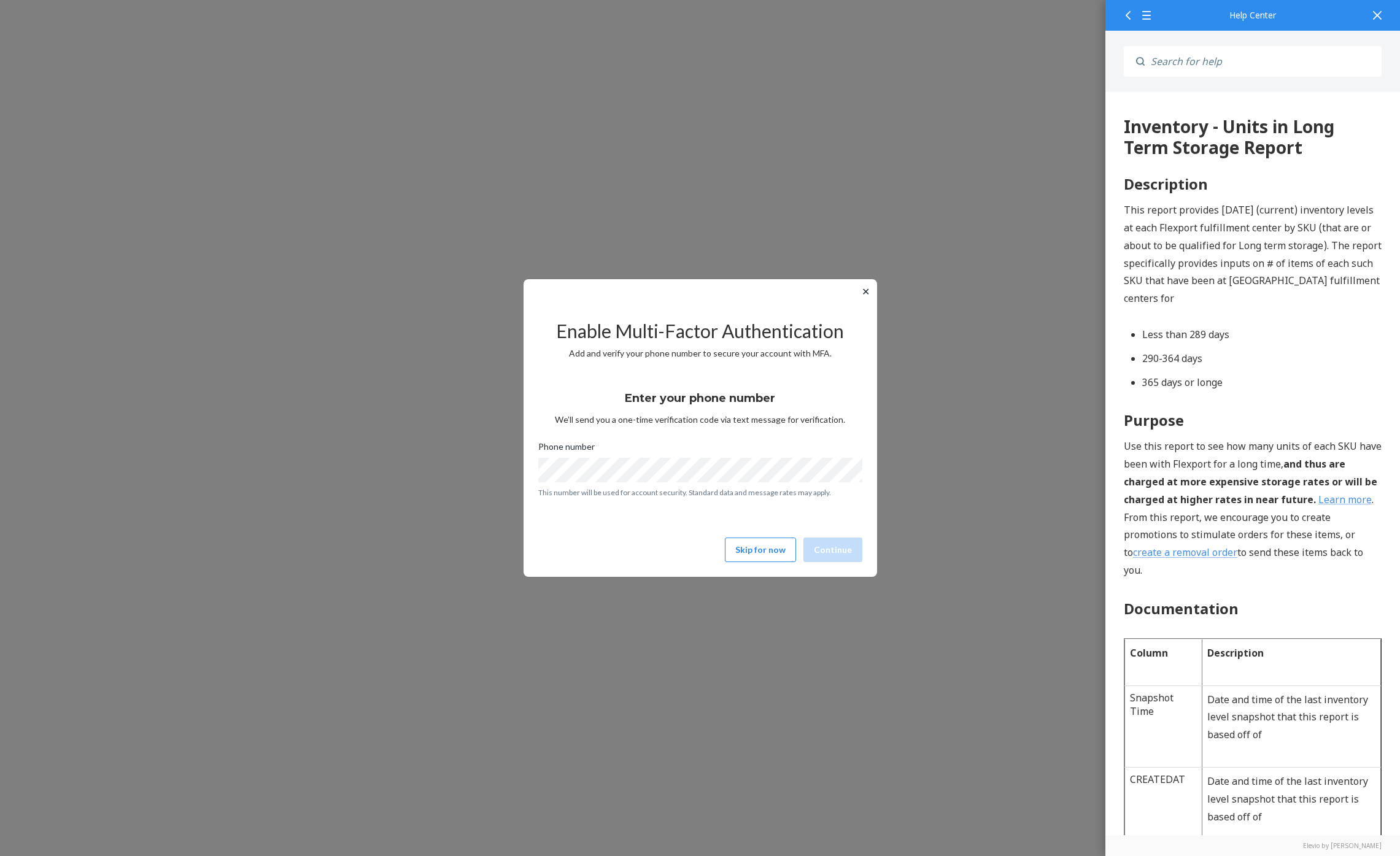
scroll to position [217, 0]
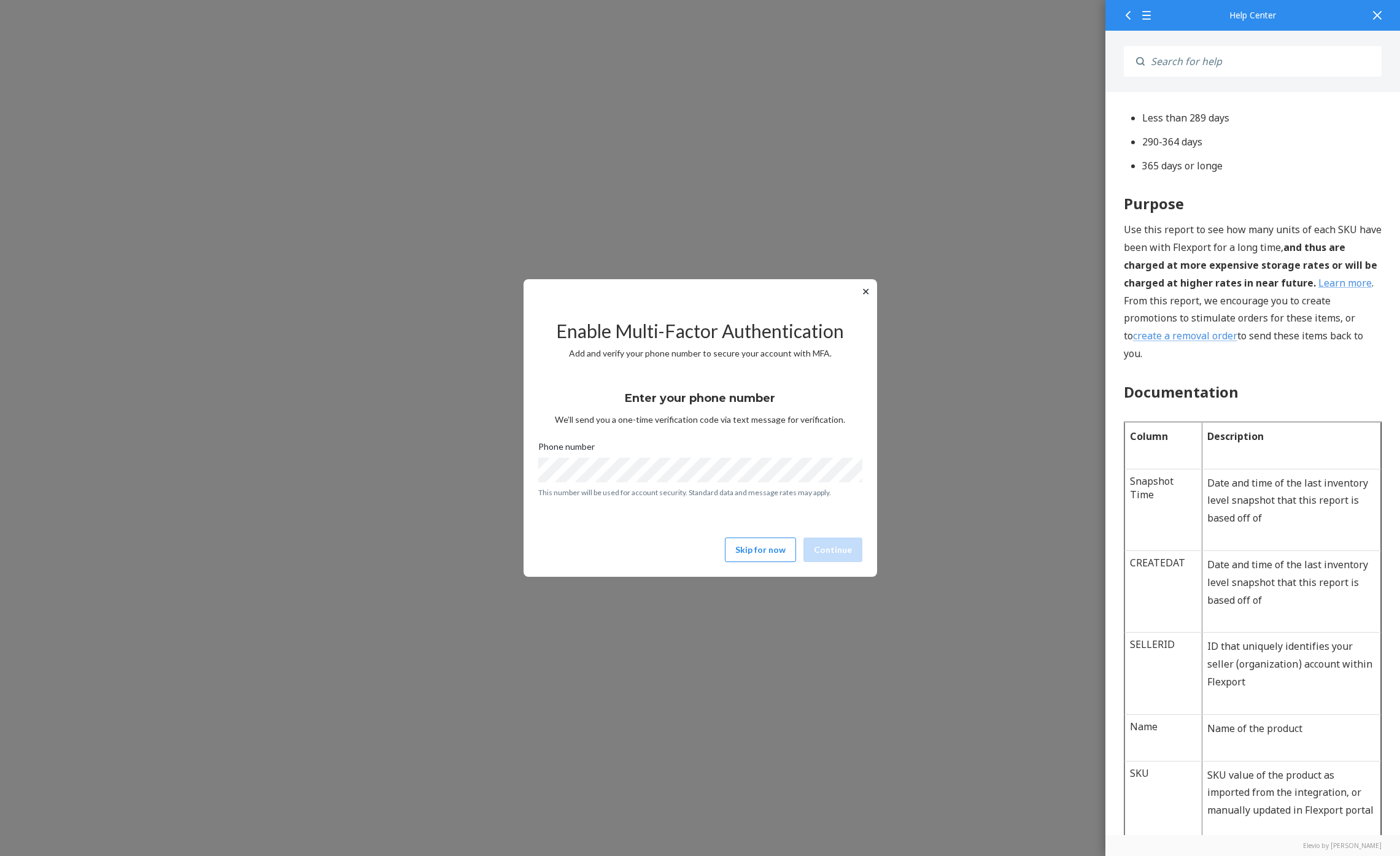
click at [863, 291] on button "✕" at bounding box center [866, 291] width 13 height 15
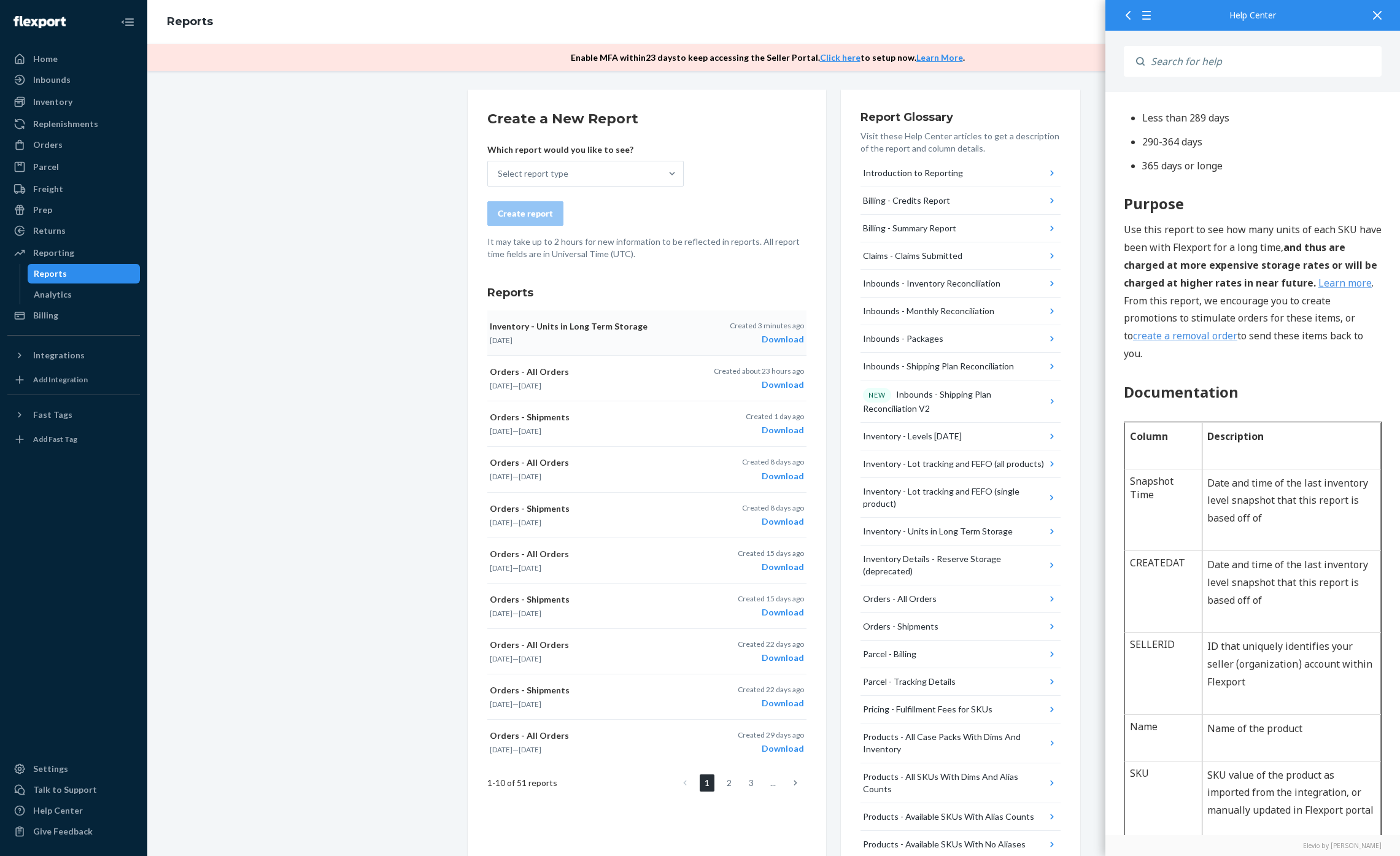
click at [776, 338] on div "Download" at bounding box center [767, 339] width 74 height 12
click at [328, 284] on div "Create a New Report Which report would you like to see? Select report type Crea…" at bounding box center [774, 558] width 1235 height 938
click at [256, 446] on div "Create a New Report Which report would you like to see? Select report type Crea…" at bounding box center [774, 558] width 1235 height 938
